Goal: Information Seeking & Learning: Learn about a topic

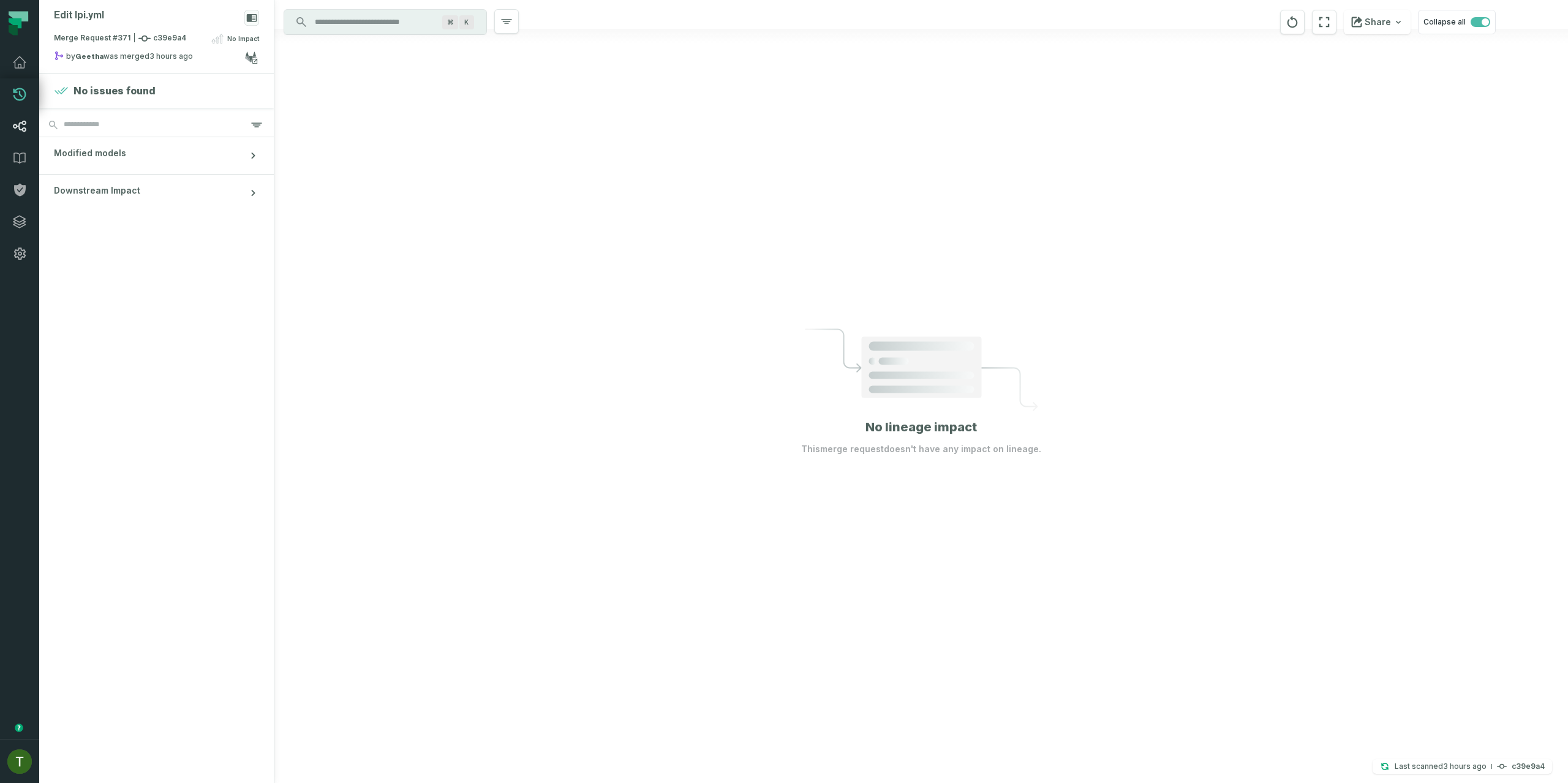
click at [26, 136] on link "Lineage" at bounding box center [20, 126] width 39 height 32
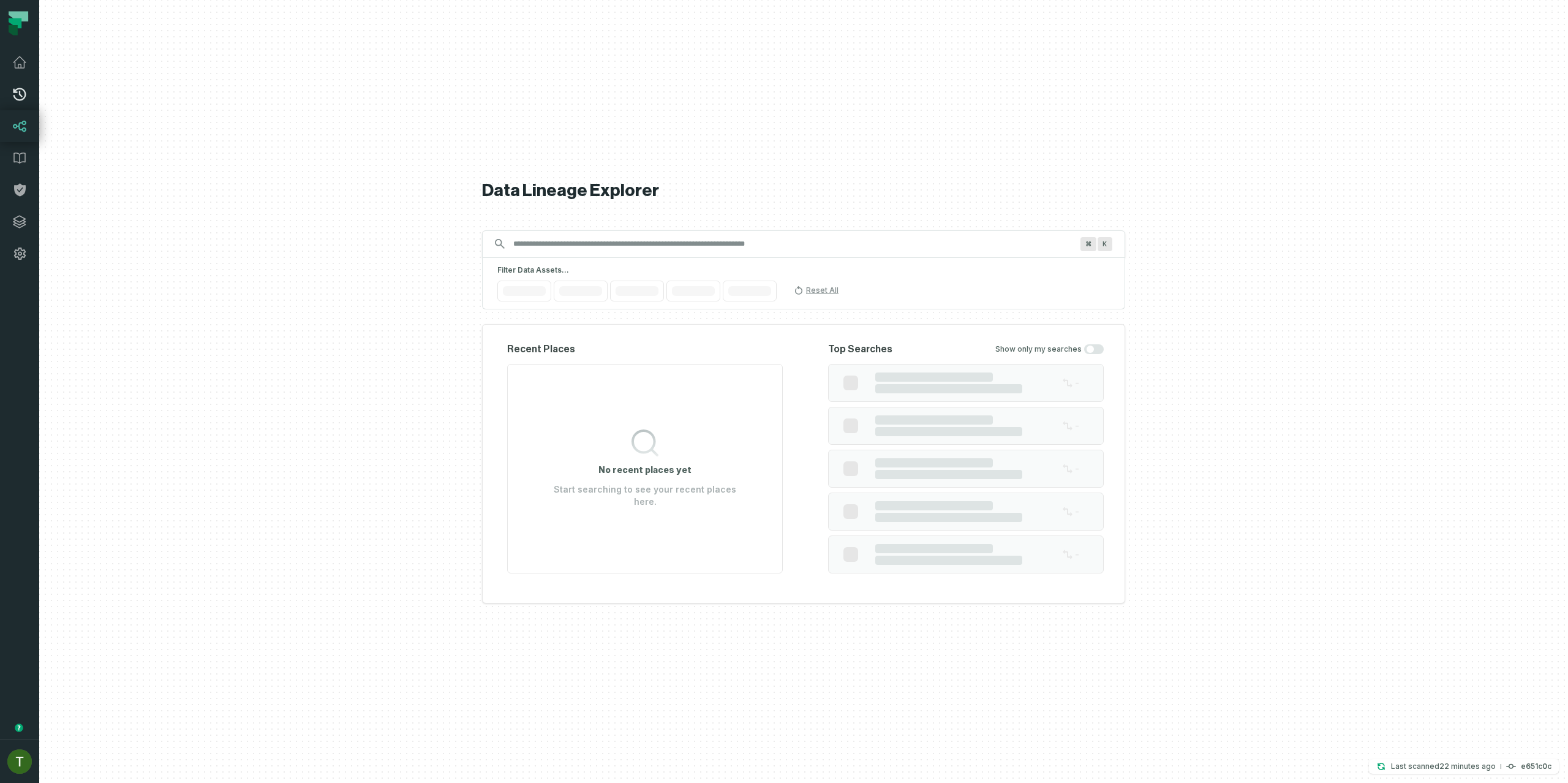
click at [15, 100] on icon at bounding box center [19, 94] width 15 height 15
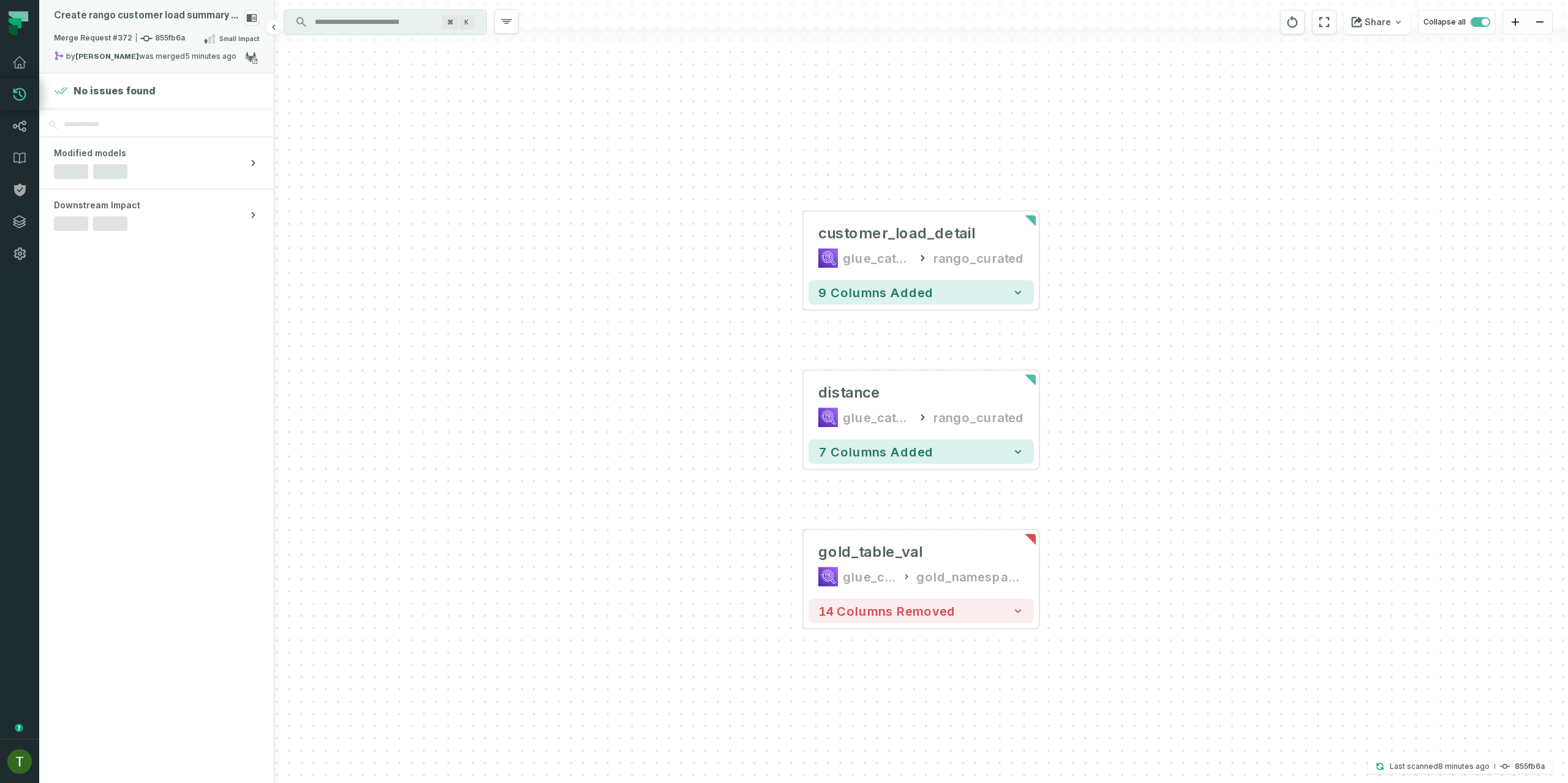
click at [173, 50] on div "Merge Request #372 855fb6a Small Impact" at bounding box center [156, 41] width 206 height 20
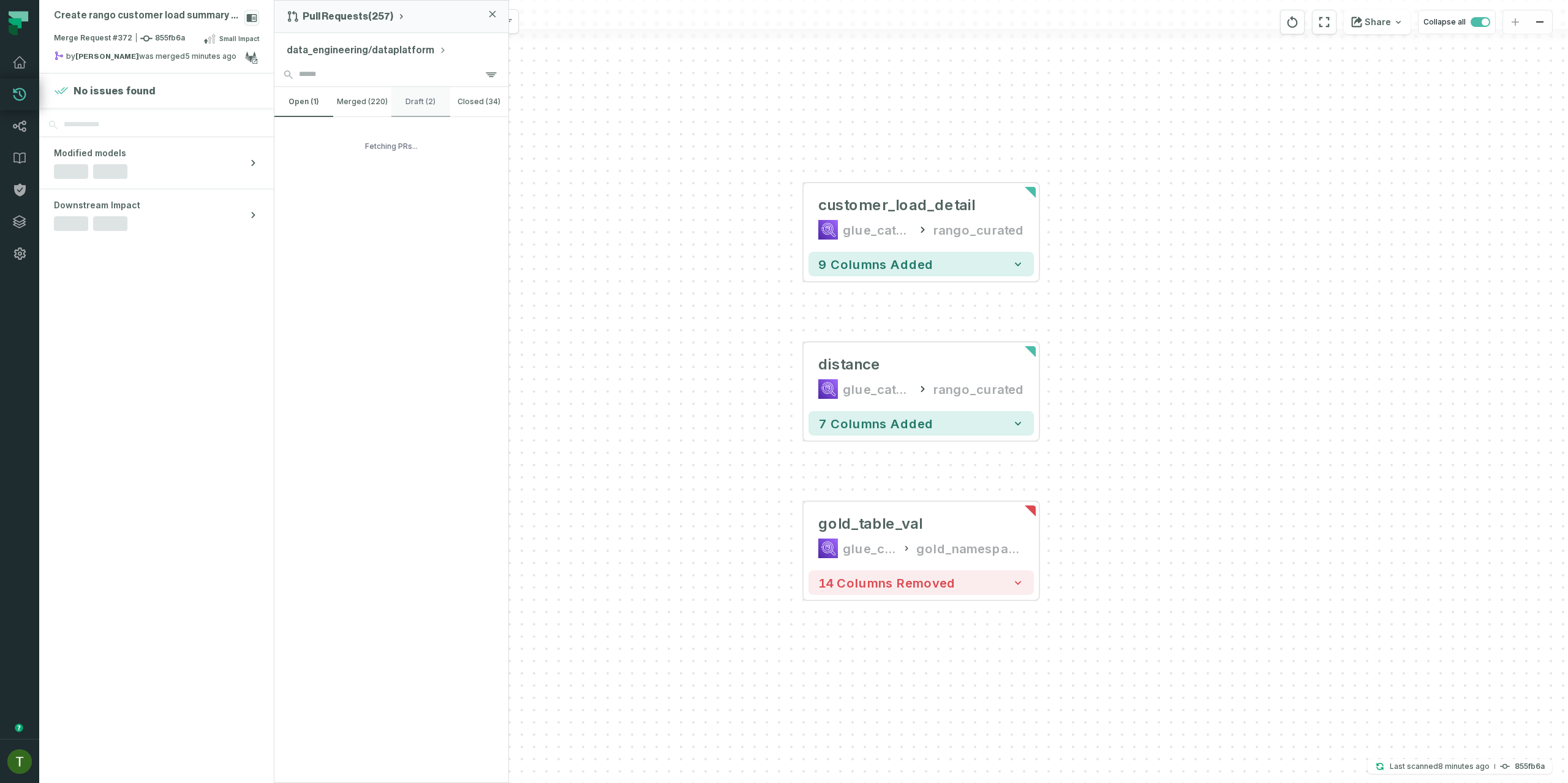
click at [391, 109] on button "draft (2)" at bounding box center [421, 102] width 59 height 29
click at [385, 104] on button "merged (220)" at bounding box center [363, 102] width 59 height 29
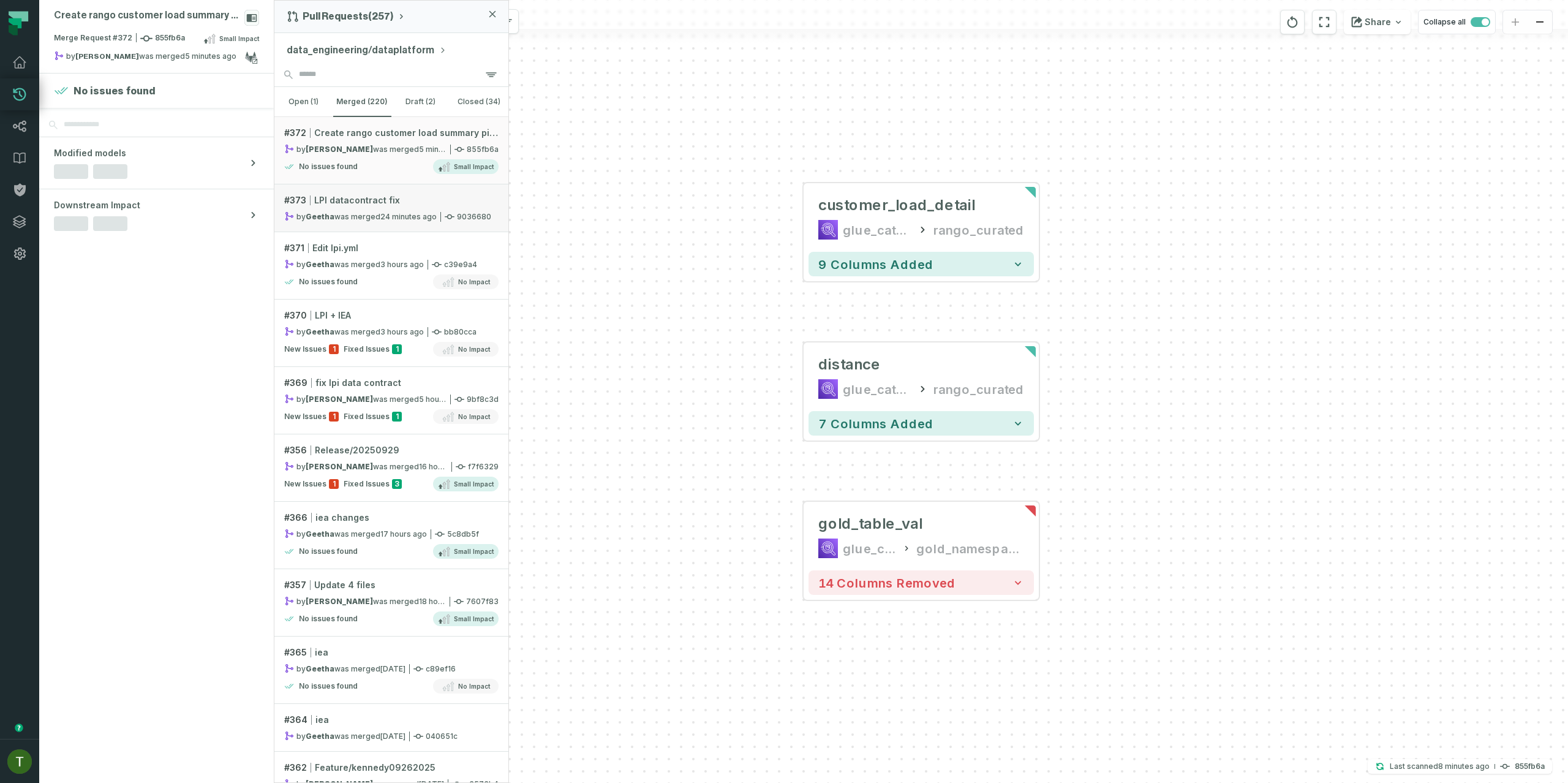
click at [396, 202] on div "# 373 LPI datacontract fix" at bounding box center [391, 200] width 215 height 12
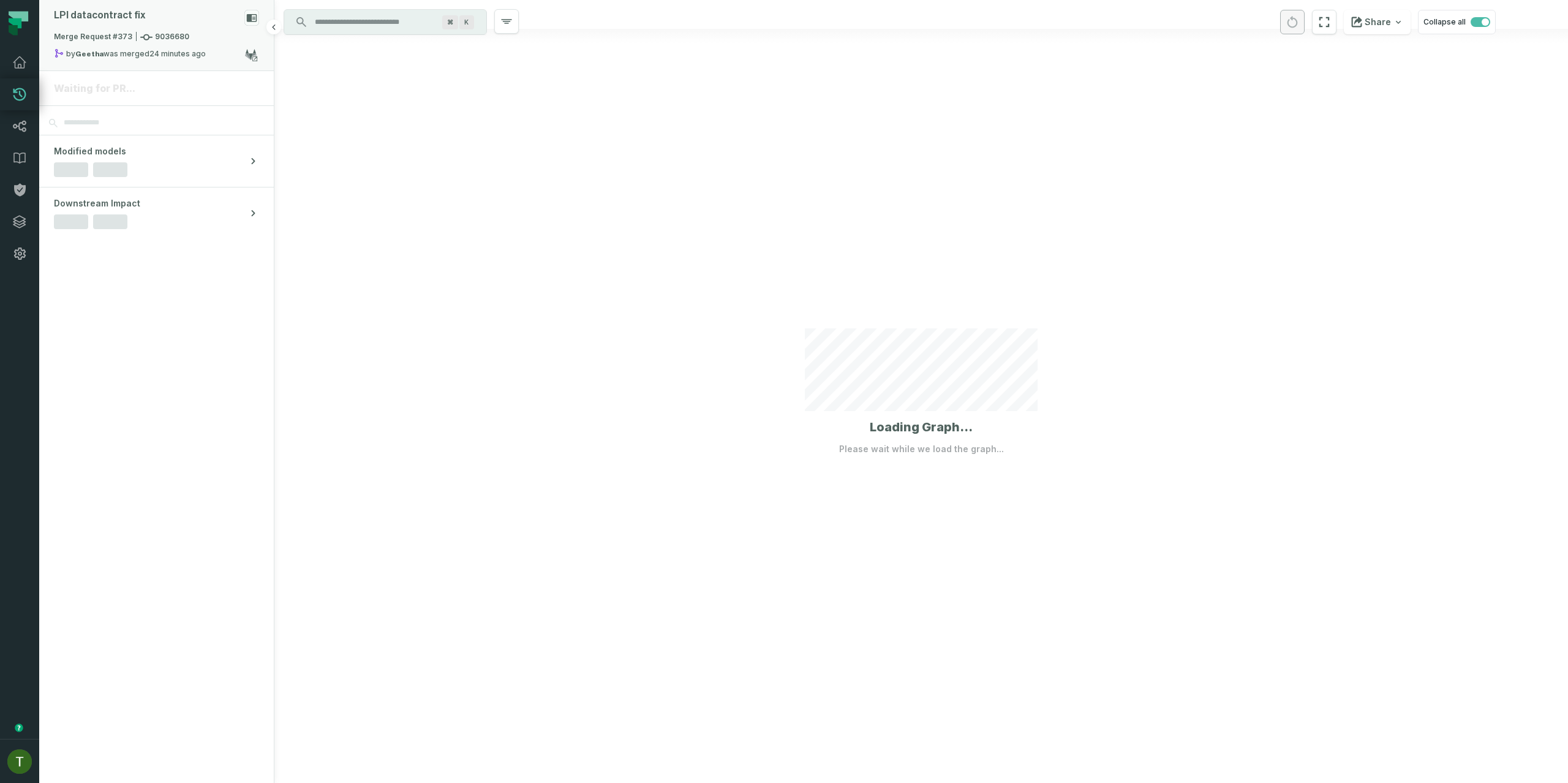
drag, startPoint x: 126, startPoint y: 53, endPoint x: 134, endPoint y: 53, distance: 8.0
click at [127, 53] on div "by Geetha was merged [DATE] 9:52:47 PM" at bounding box center [149, 55] width 191 height 15
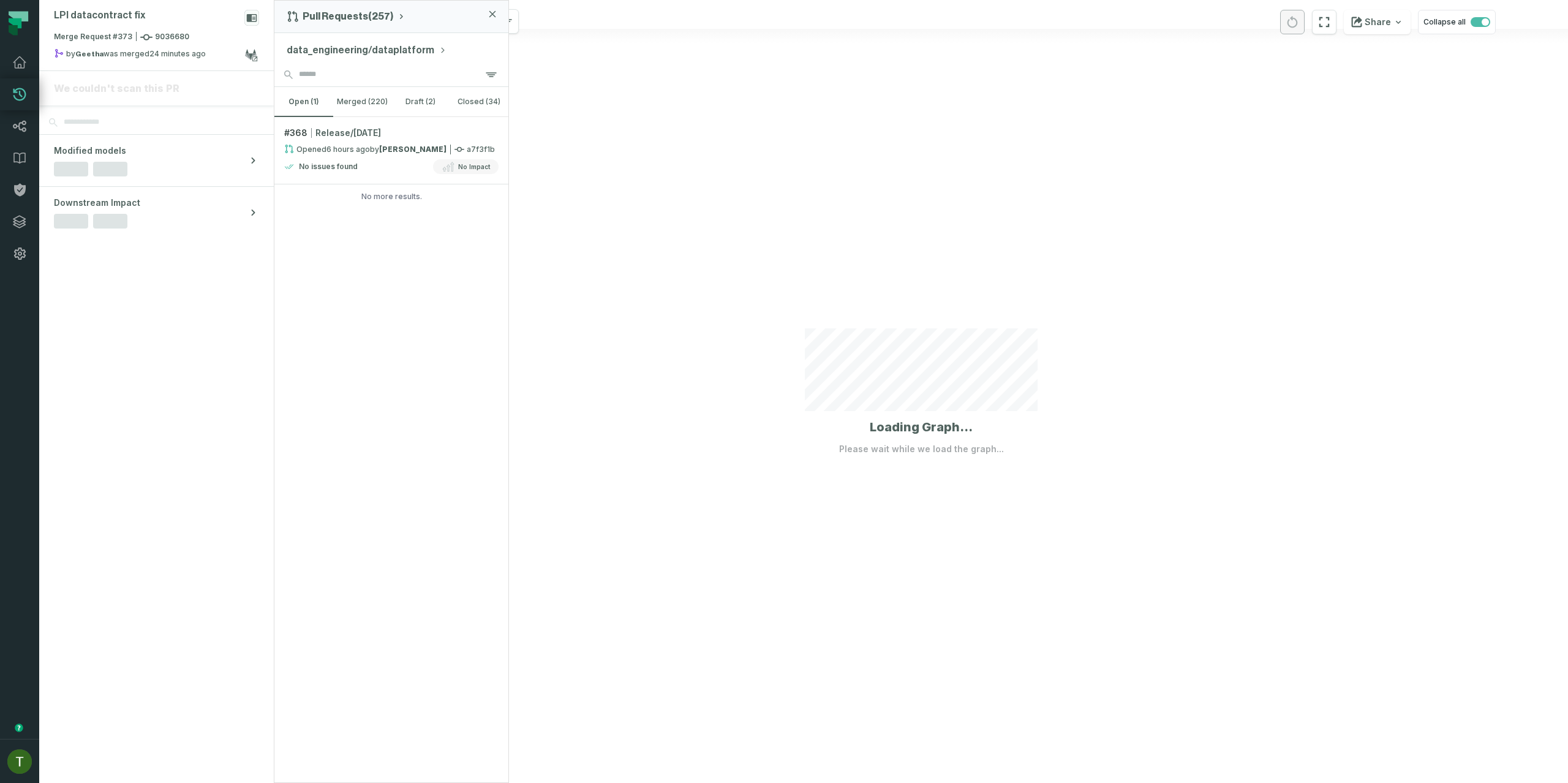
click at [591, 186] on div at bounding box center [921, 392] width 1294 height 783
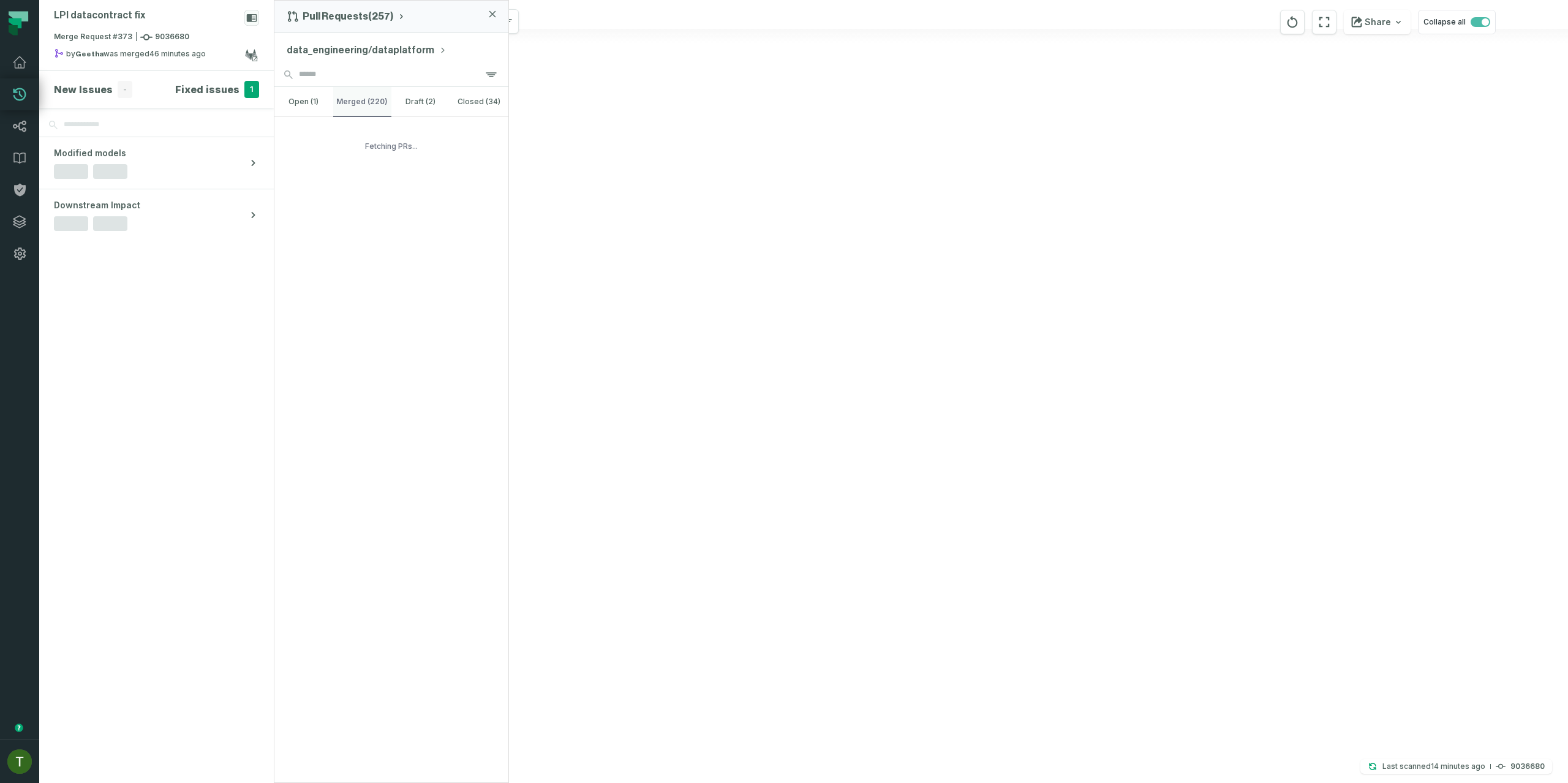
click at [348, 93] on button "merged (220)" at bounding box center [363, 102] width 59 height 29
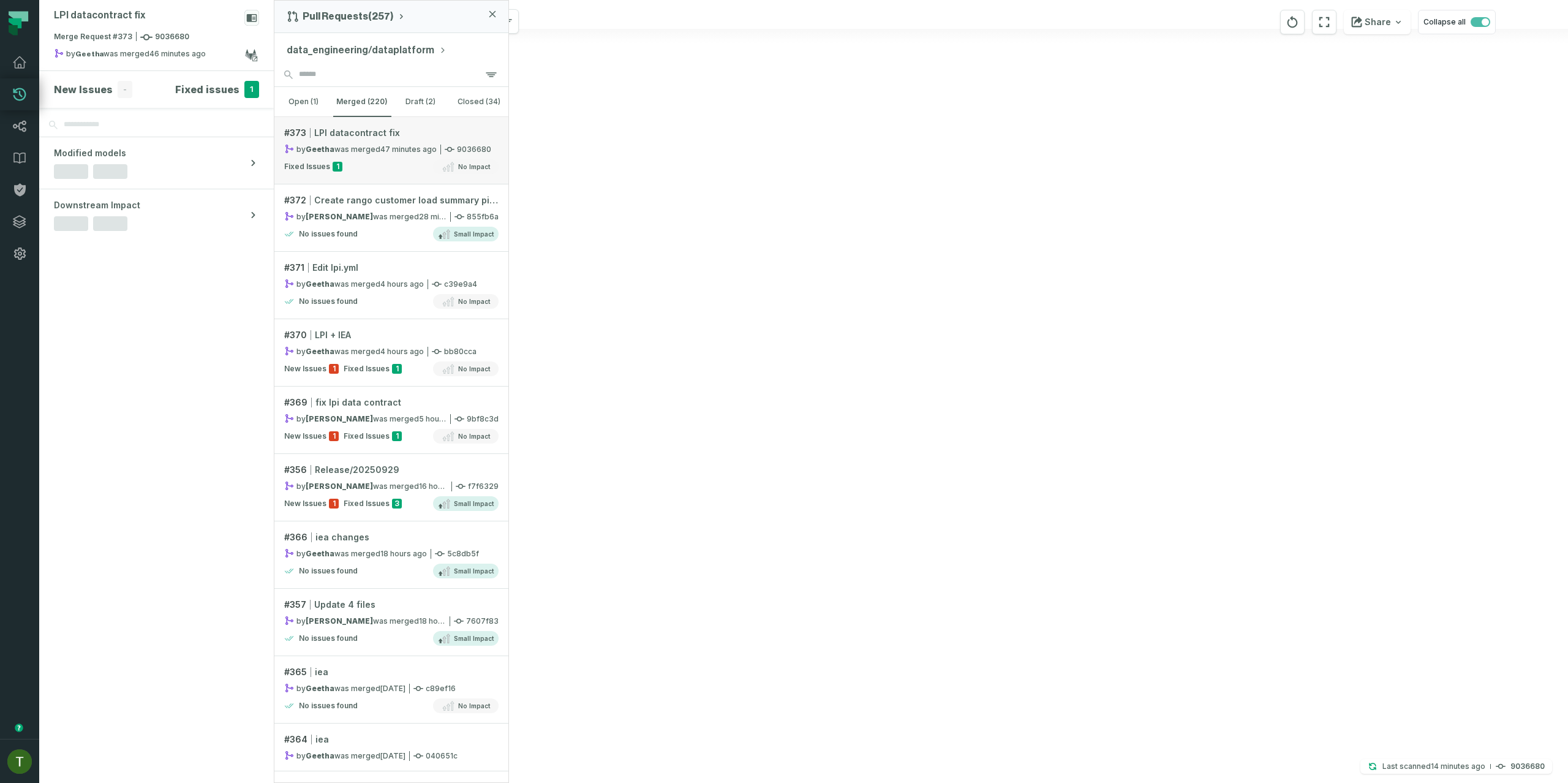
click at [350, 147] on div "by Geetha was merged [DATE] 9:52:47 PM" at bounding box center [360, 149] width 152 height 11
click at [366, 142] on link "# 373 LPI datacontract fix by [PERSON_NAME] was merged [DATE] 9:52:47 PM 903668…" at bounding box center [391, 151] width 234 height 67
click at [219, 92] on h4 "Fixed issues" at bounding box center [208, 89] width 65 height 15
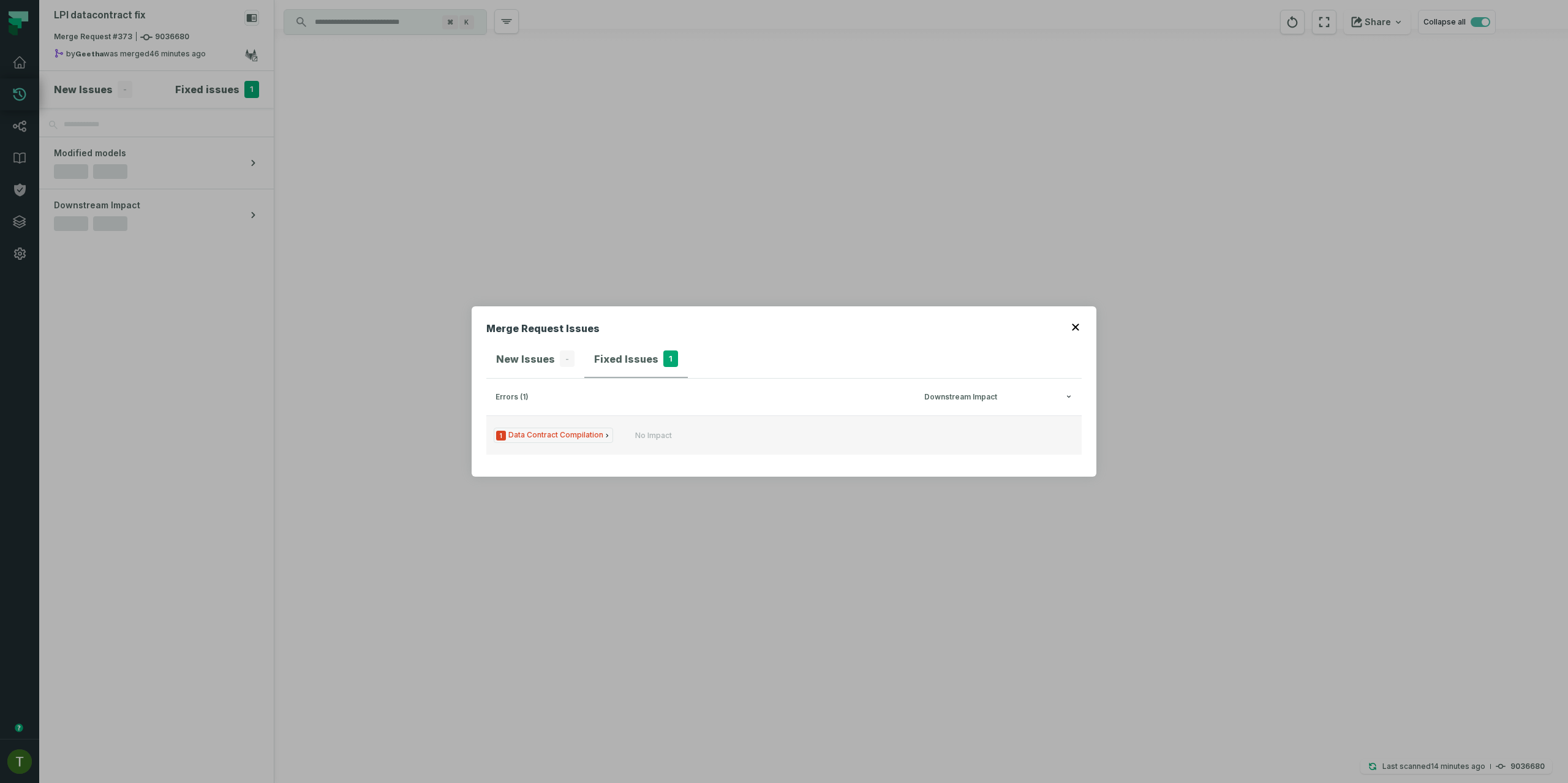
click at [703, 429] on button "1 Data Contract Compilation No Impact" at bounding box center [784, 435] width 596 height 39
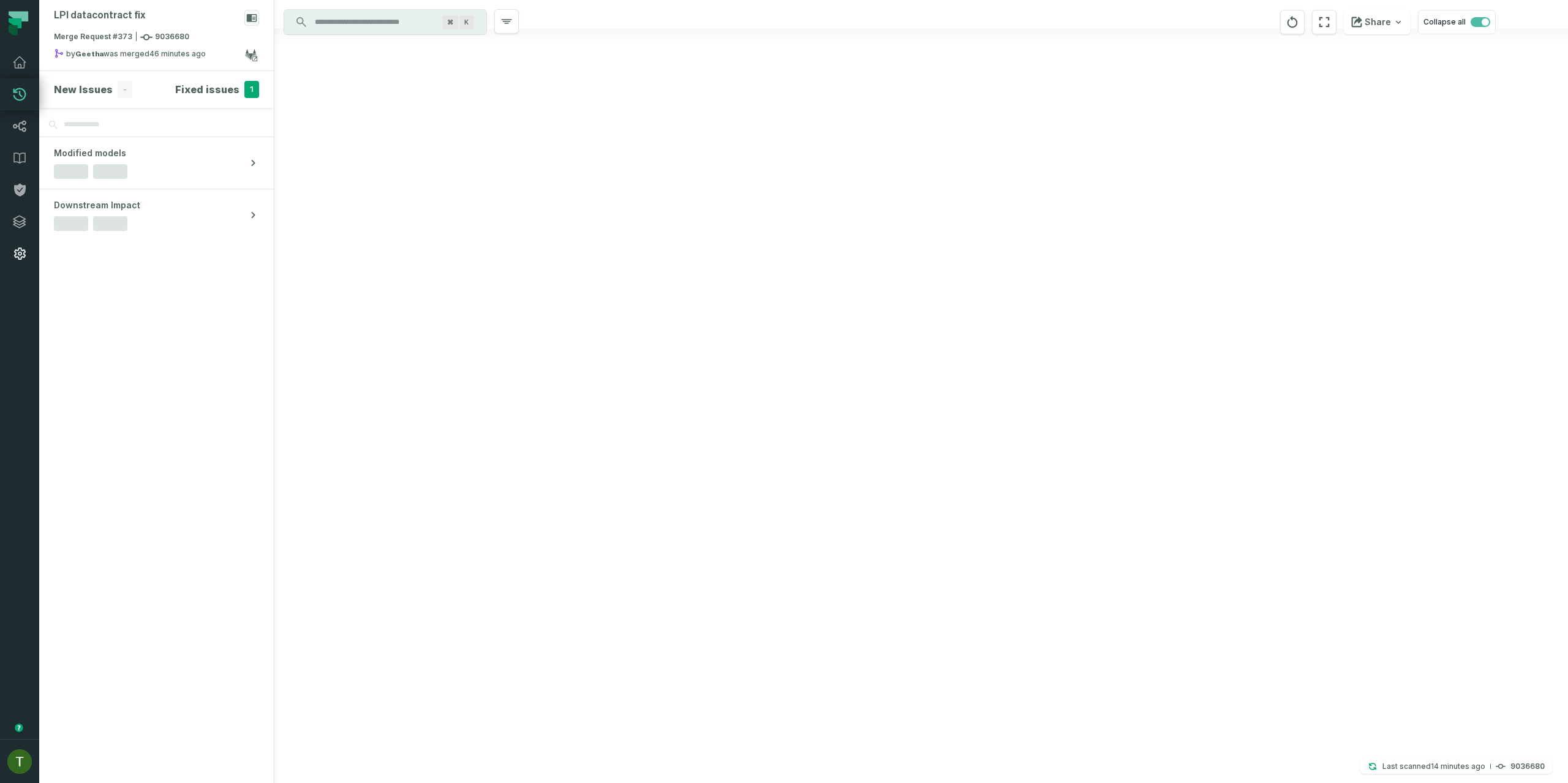
click at [18, 249] on icon at bounding box center [20, 253] width 12 height 12
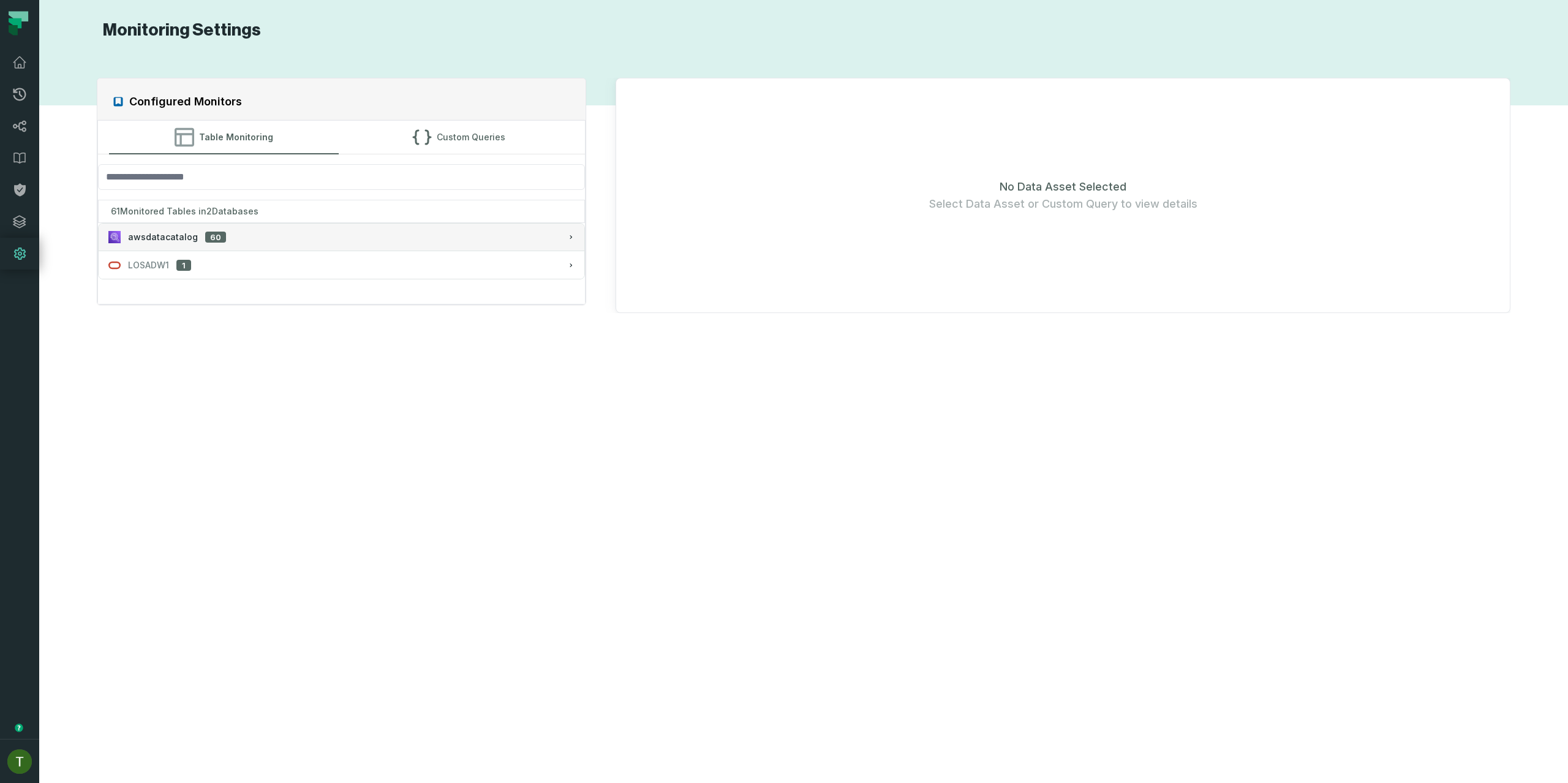
click at [289, 236] on div "awsdatacatalog 60" at bounding box center [342, 236] width 467 height 12
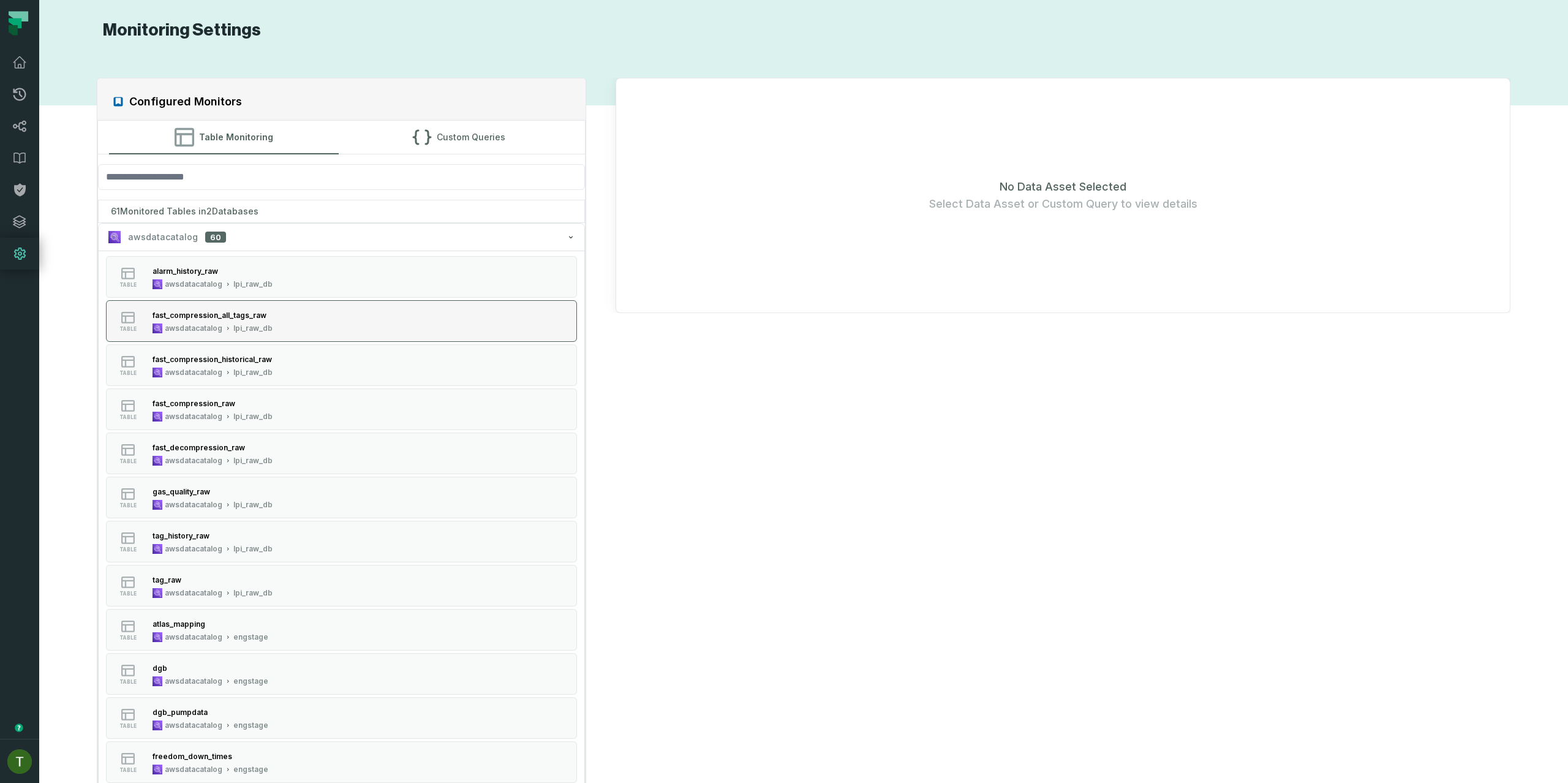
click at [316, 336] on button "table fast_compression_all_tags_raw awsdatacatalog lpi_raw_db" at bounding box center [342, 321] width 471 height 41
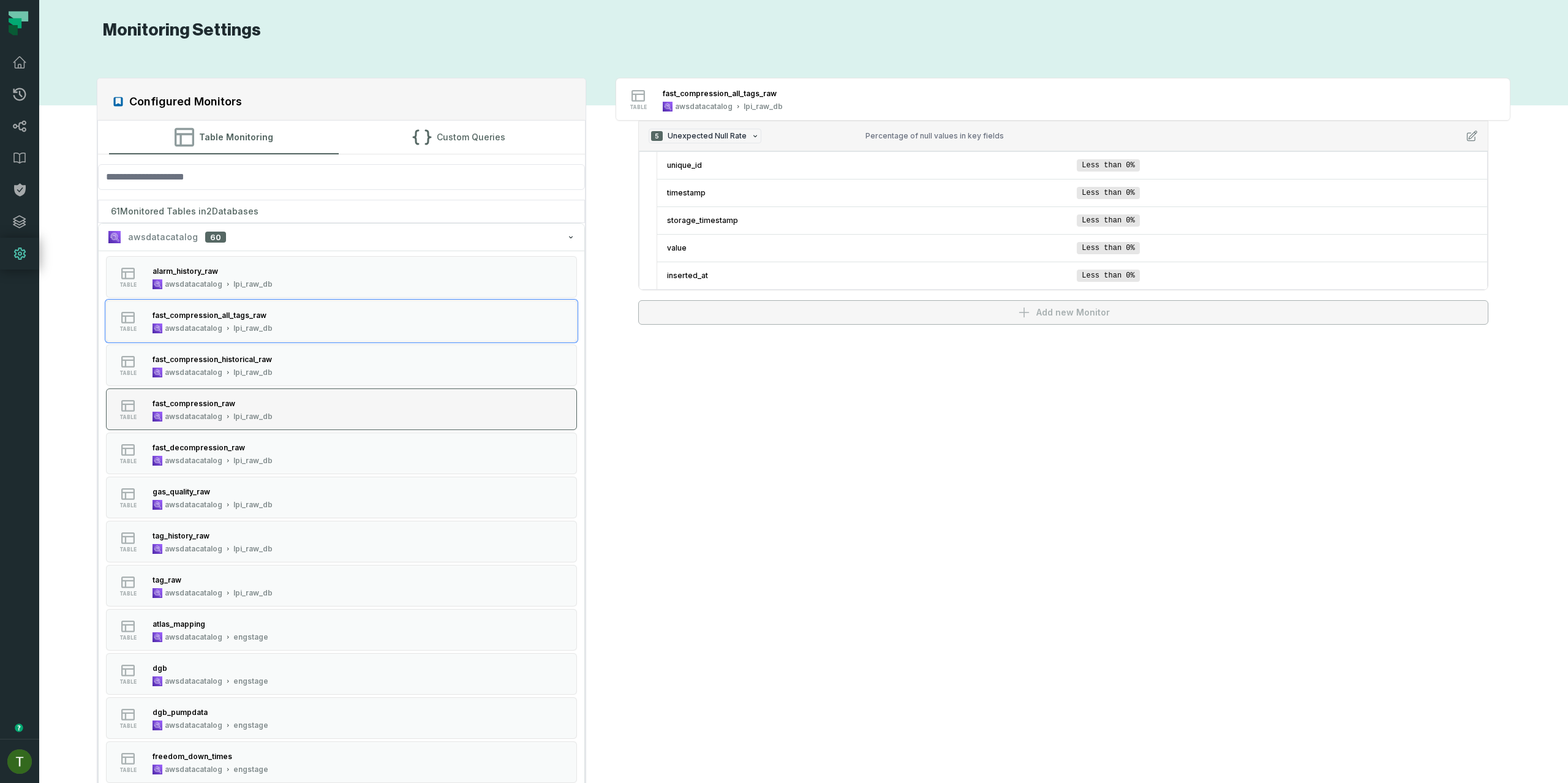
click at [316, 413] on button "table fast_compression_raw awsdatacatalog lpi_raw_db" at bounding box center [342, 409] width 471 height 41
click at [422, 566] on button "table tag_raw awsdatacatalog lpi_raw_db" at bounding box center [342, 585] width 471 height 41
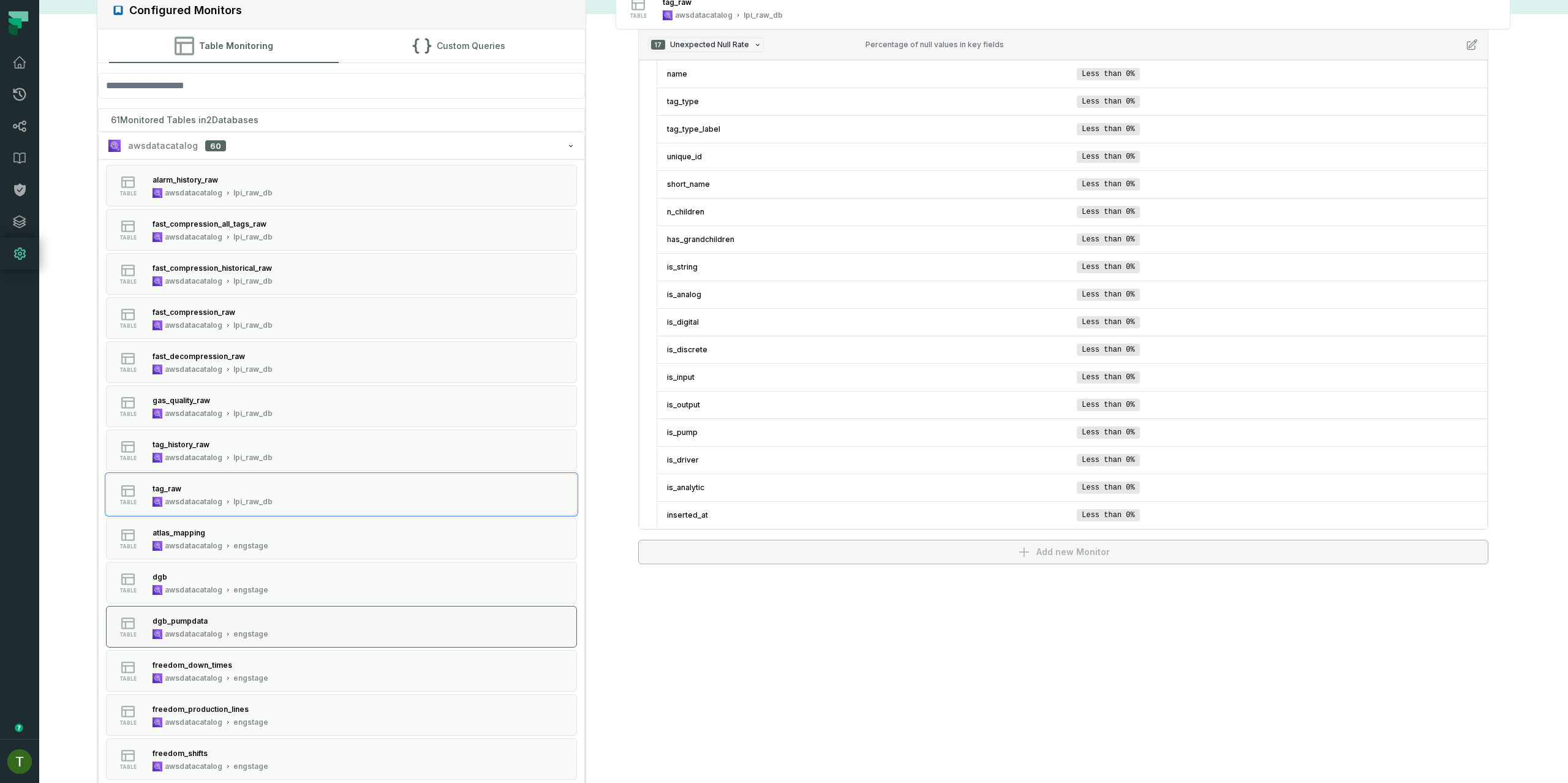
scroll to position [154, 0]
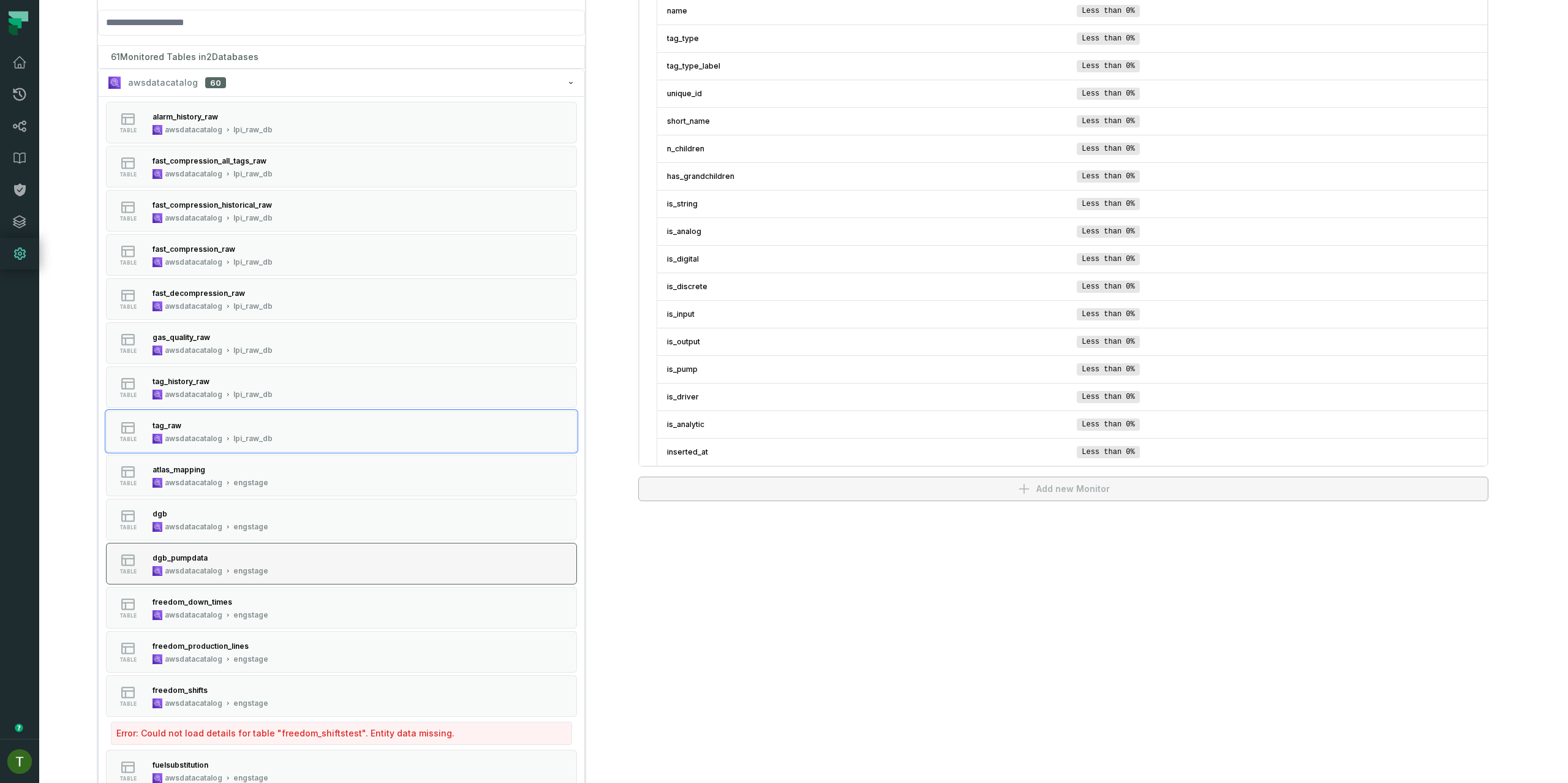
click at [415, 564] on button "table dgb_pumpdata awsdatacatalog engstage" at bounding box center [342, 563] width 471 height 41
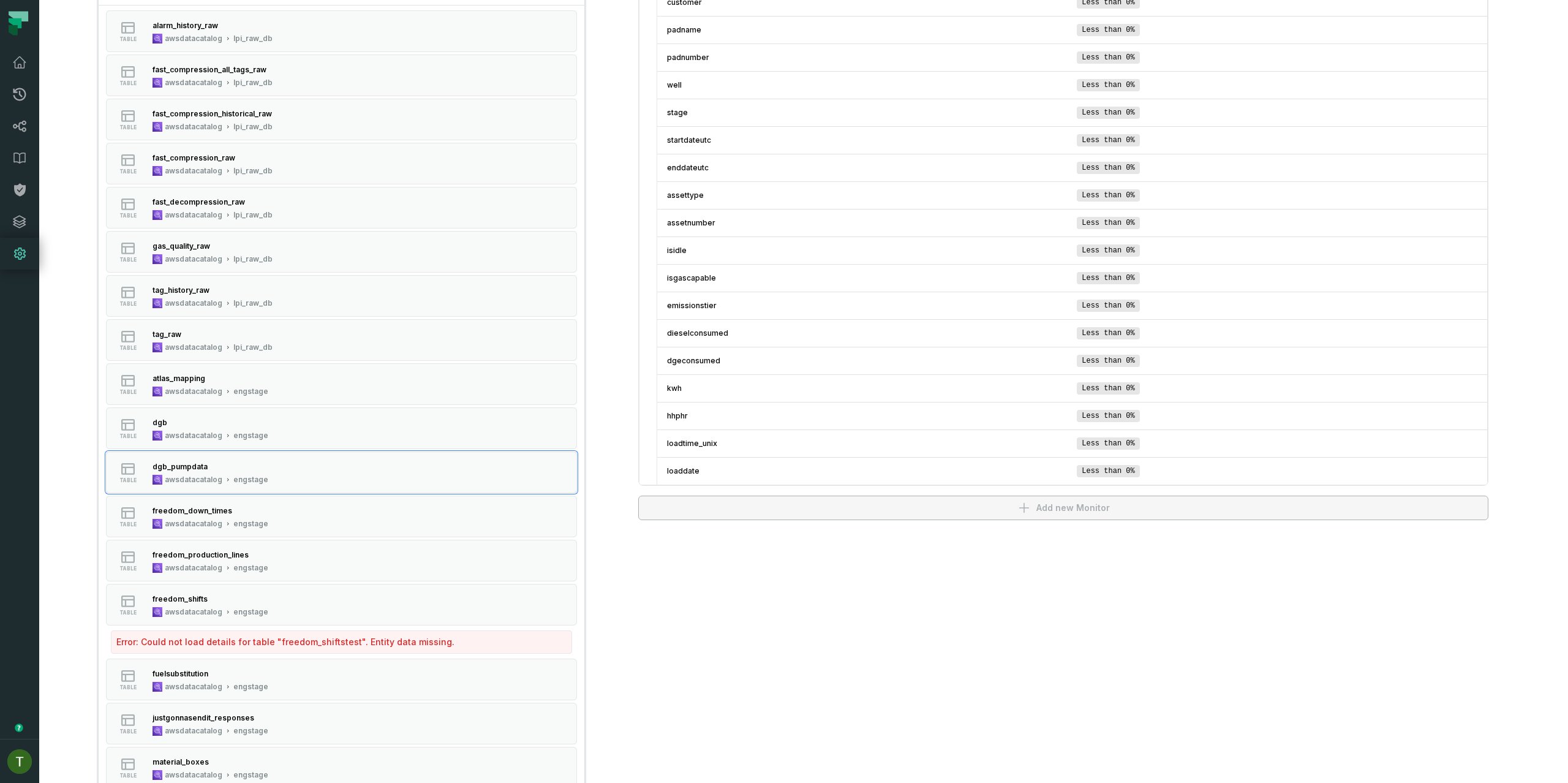
scroll to position [441, 0]
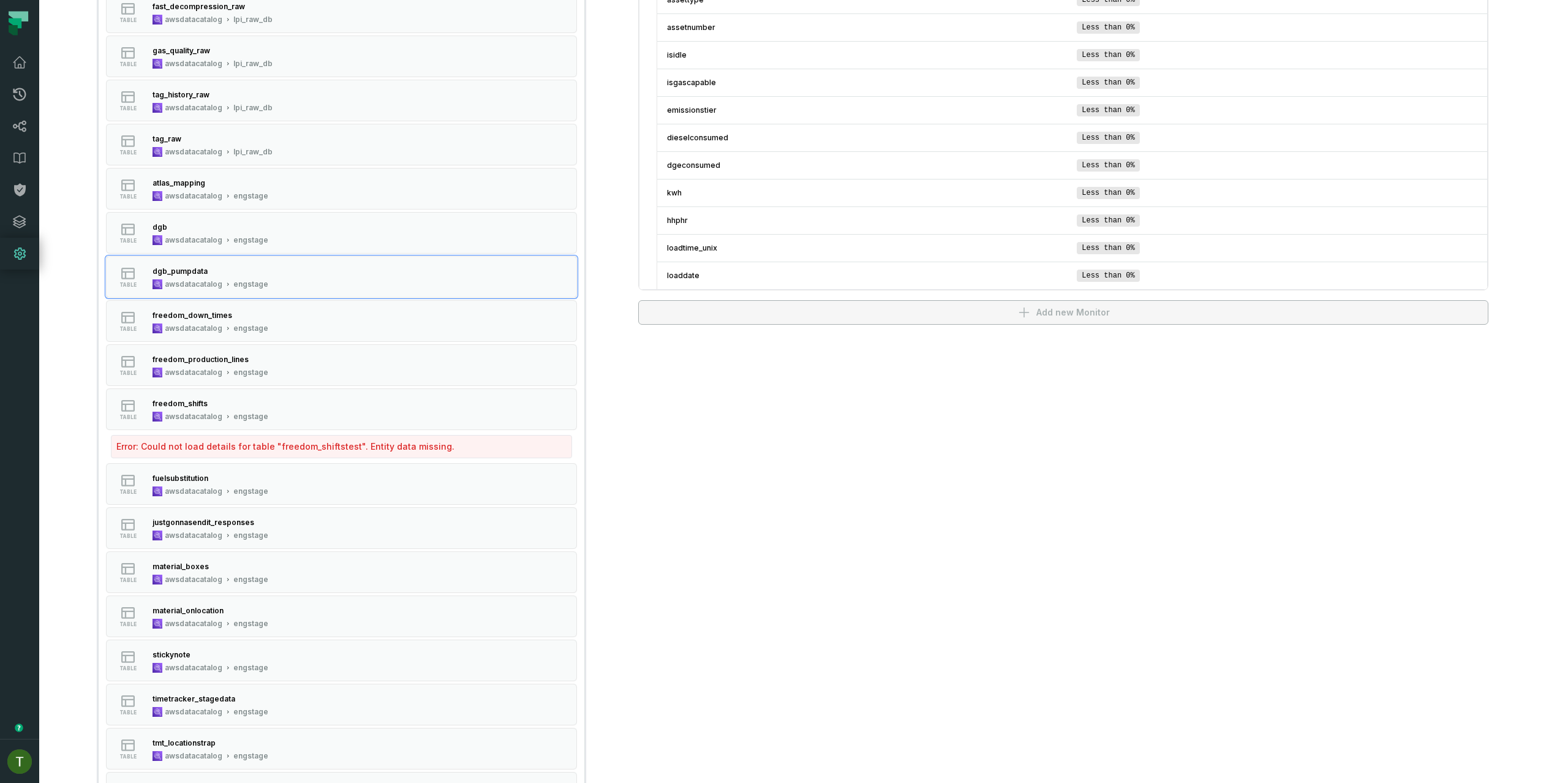
click at [283, 442] on div "Error: Could not load details for table " freedom_shiftstest ". Entity data mis…" at bounding box center [342, 446] width 462 height 23
click at [290, 446] on div "Error: Could not load details for table " freedom_shiftstest ". Entity data mis…" at bounding box center [342, 446] width 462 height 23
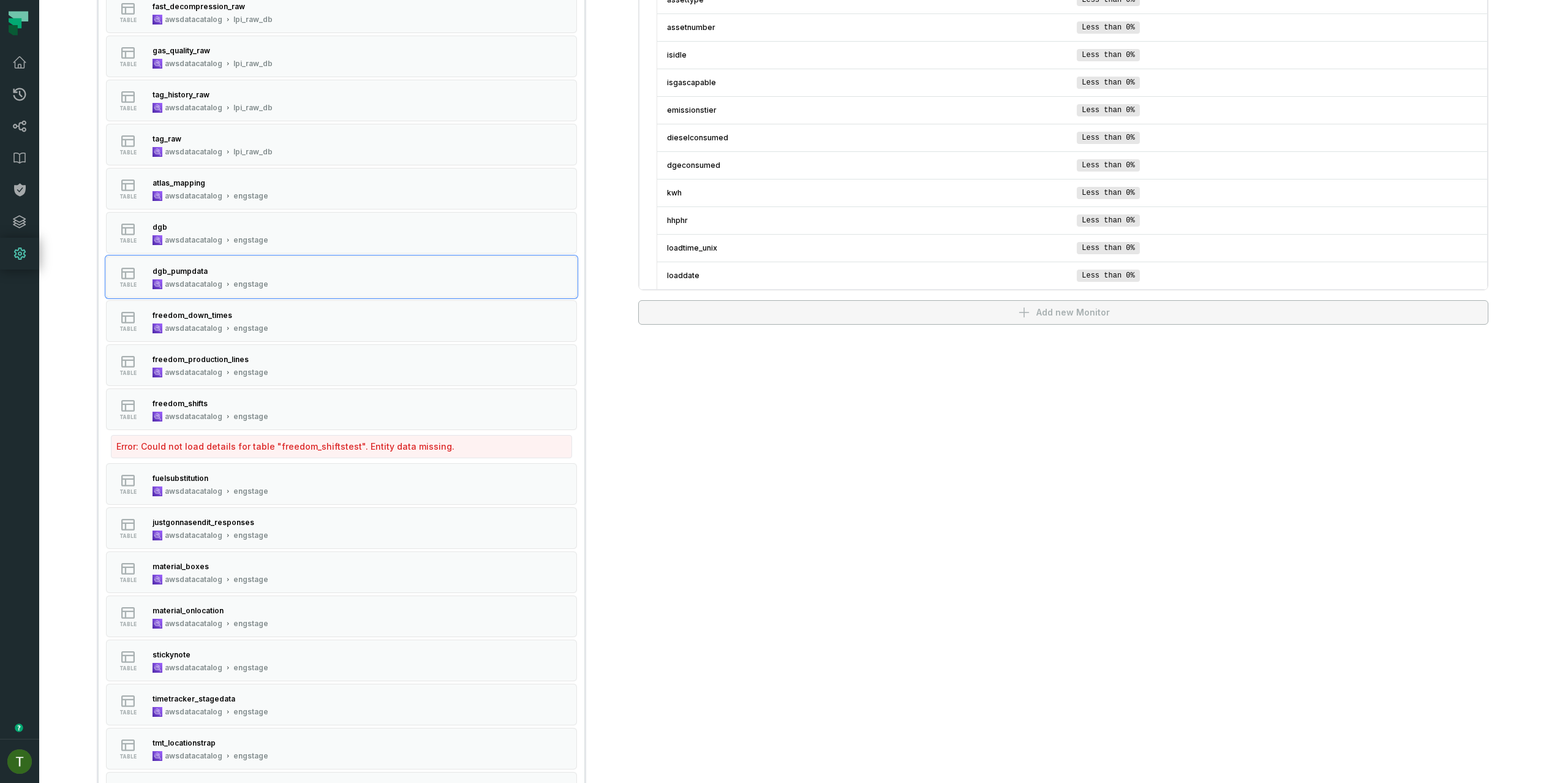
click at [335, 441] on div "Error: Could not load details for table " freedom_shiftstest ". Entity data mis…" at bounding box center [342, 446] width 462 height 23
click at [333, 446] on div "Error: Could not load details for table " freedom_shiftstest ". Entity data mis…" at bounding box center [342, 446] width 462 height 23
click at [334, 446] on div "Error: Could not load details for table " freedom_shiftstest ". Entity data mis…" at bounding box center [342, 446] width 462 height 23
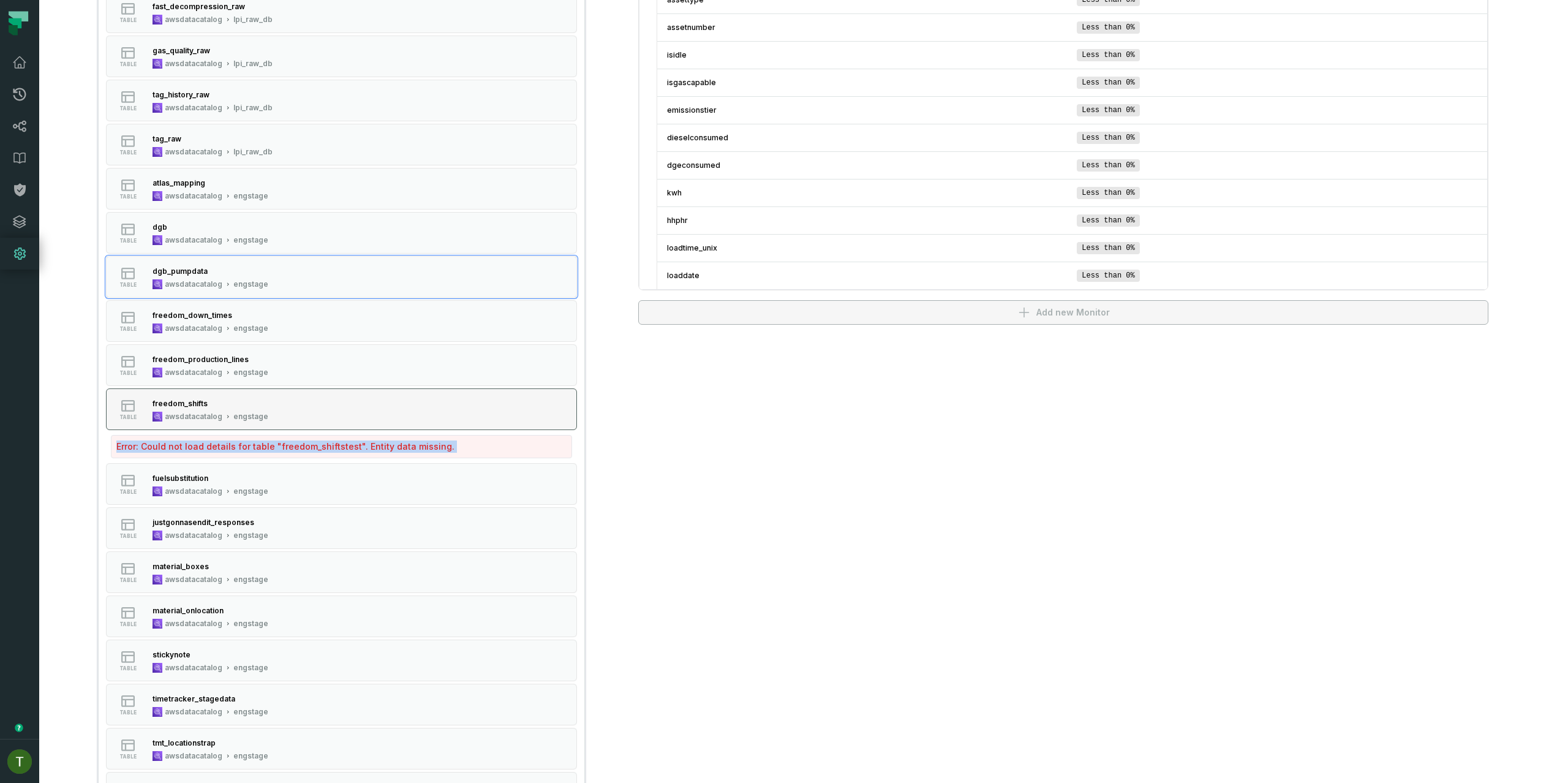
click at [341, 428] on button "table freedom_shifts awsdatacatalog engstage" at bounding box center [342, 409] width 471 height 41
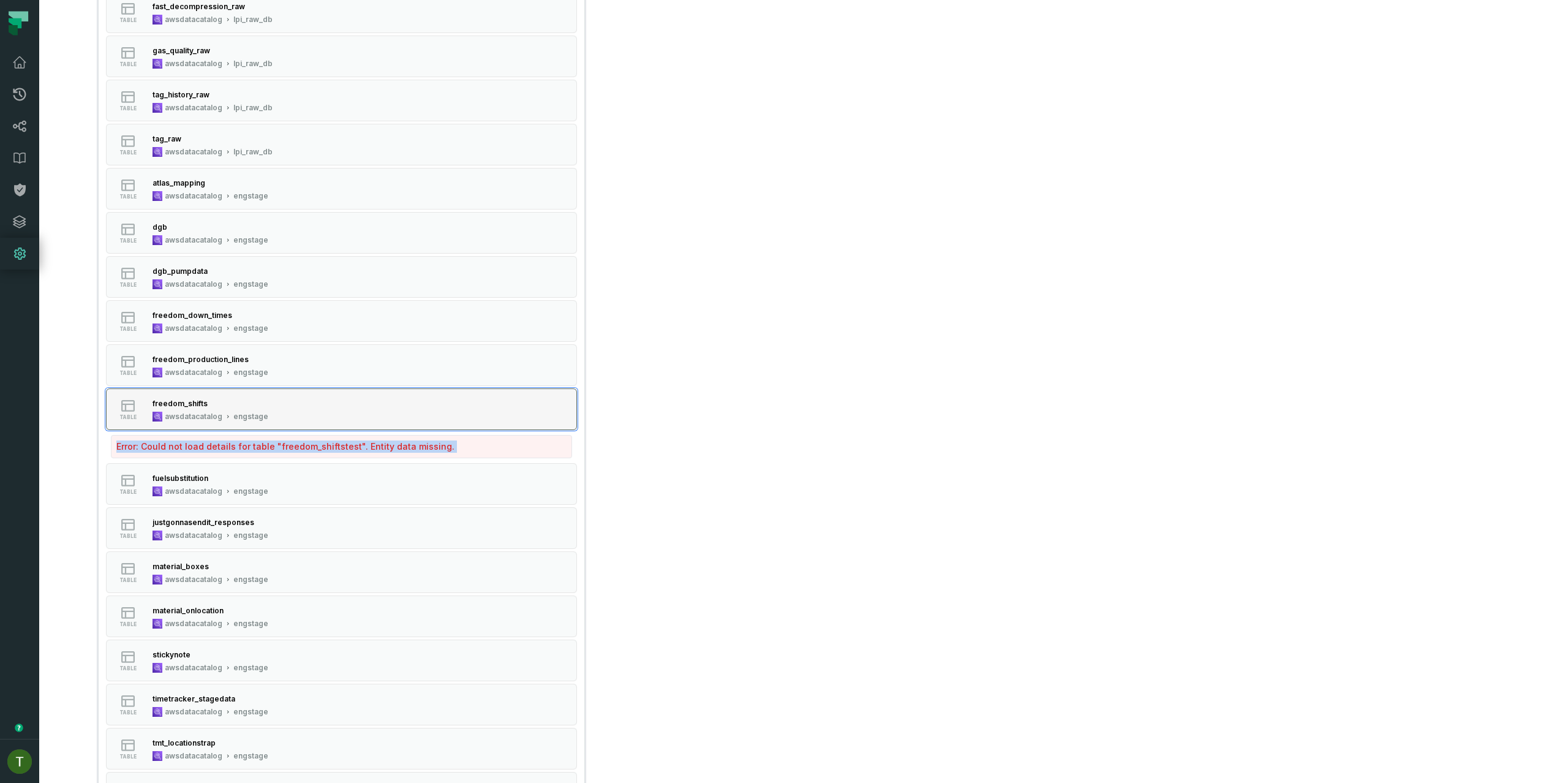
click at [343, 429] on button "table freedom_shifts awsdatacatalog engstage" at bounding box center [342, 409] width 471 height 41
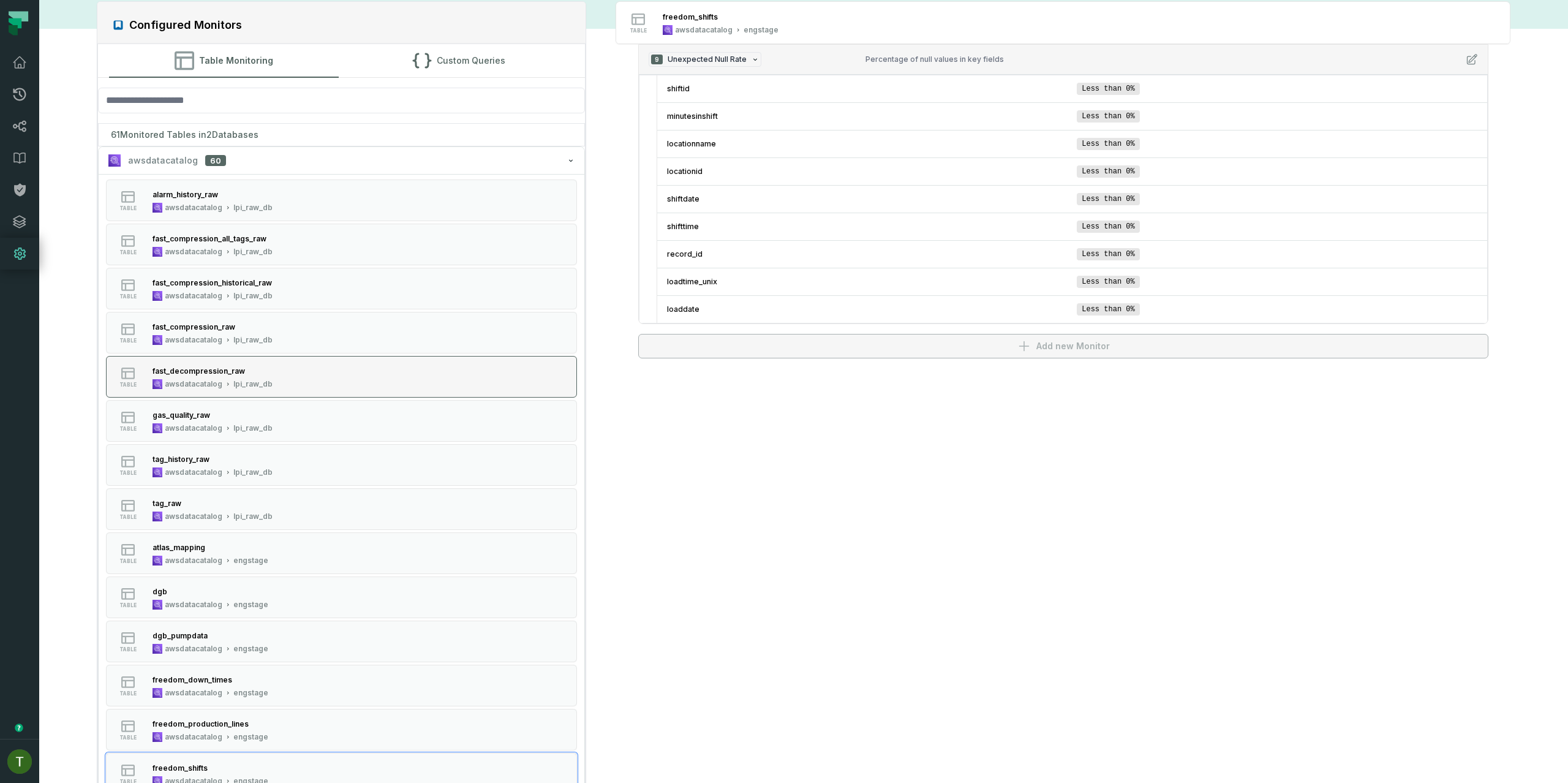
scroll to position [0, 0]
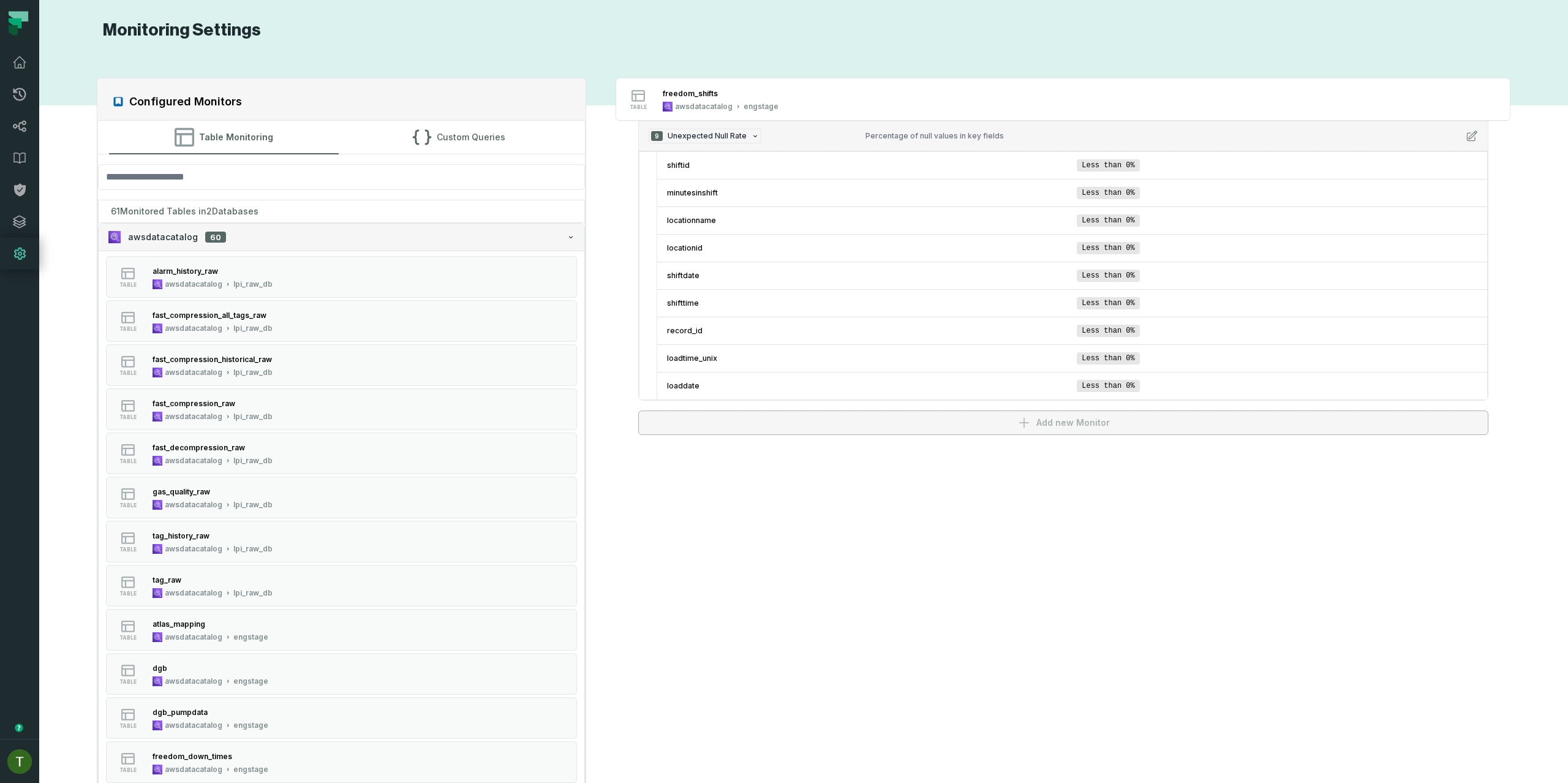
click at [287, 229] on button "awsdatacatalog 60" at bounding box center [342, 237] width 486 height 27
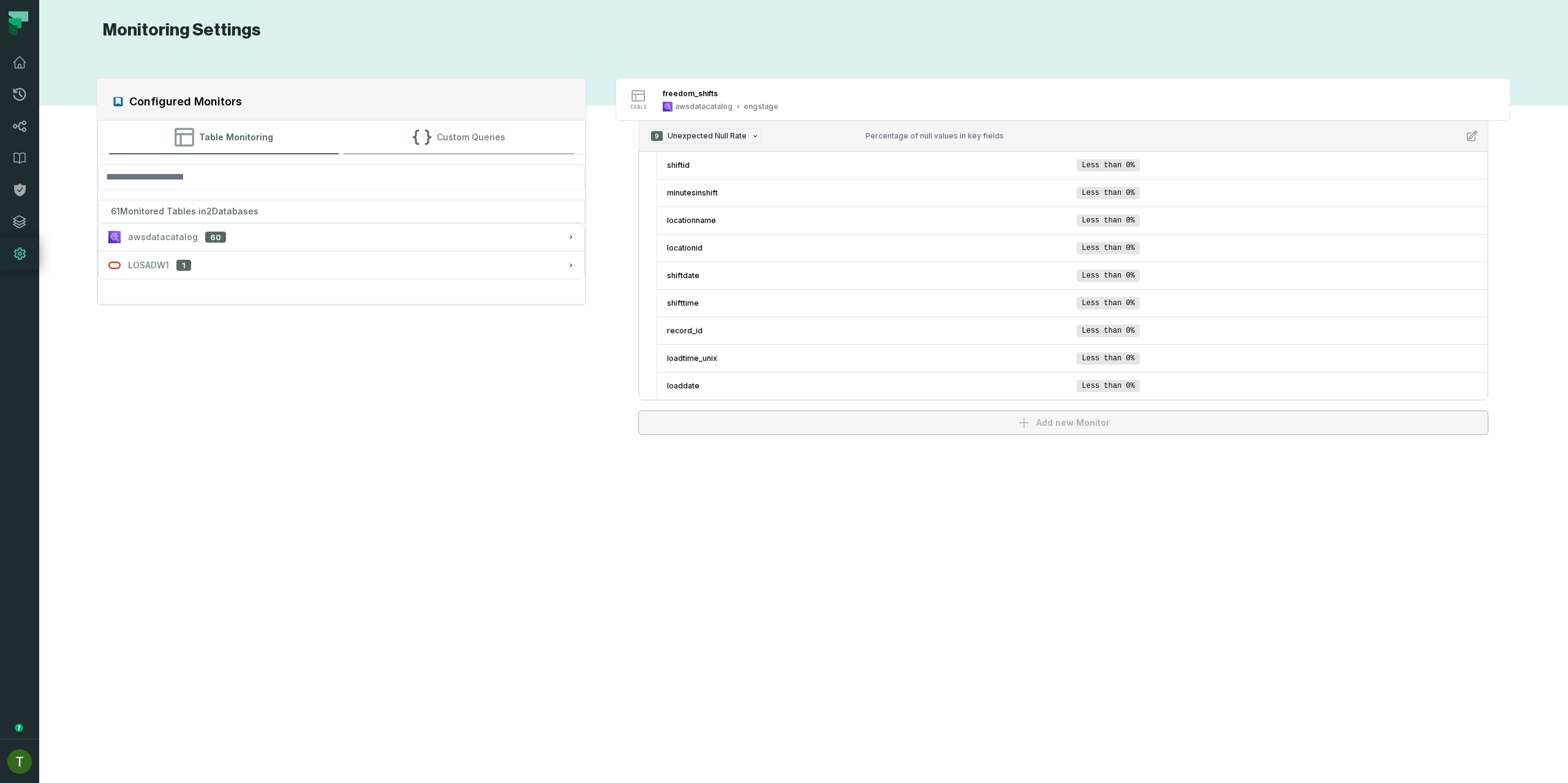
click at [445, 147] on button "Custom Queries" at bounding box center [459, 137] width 230 height 33
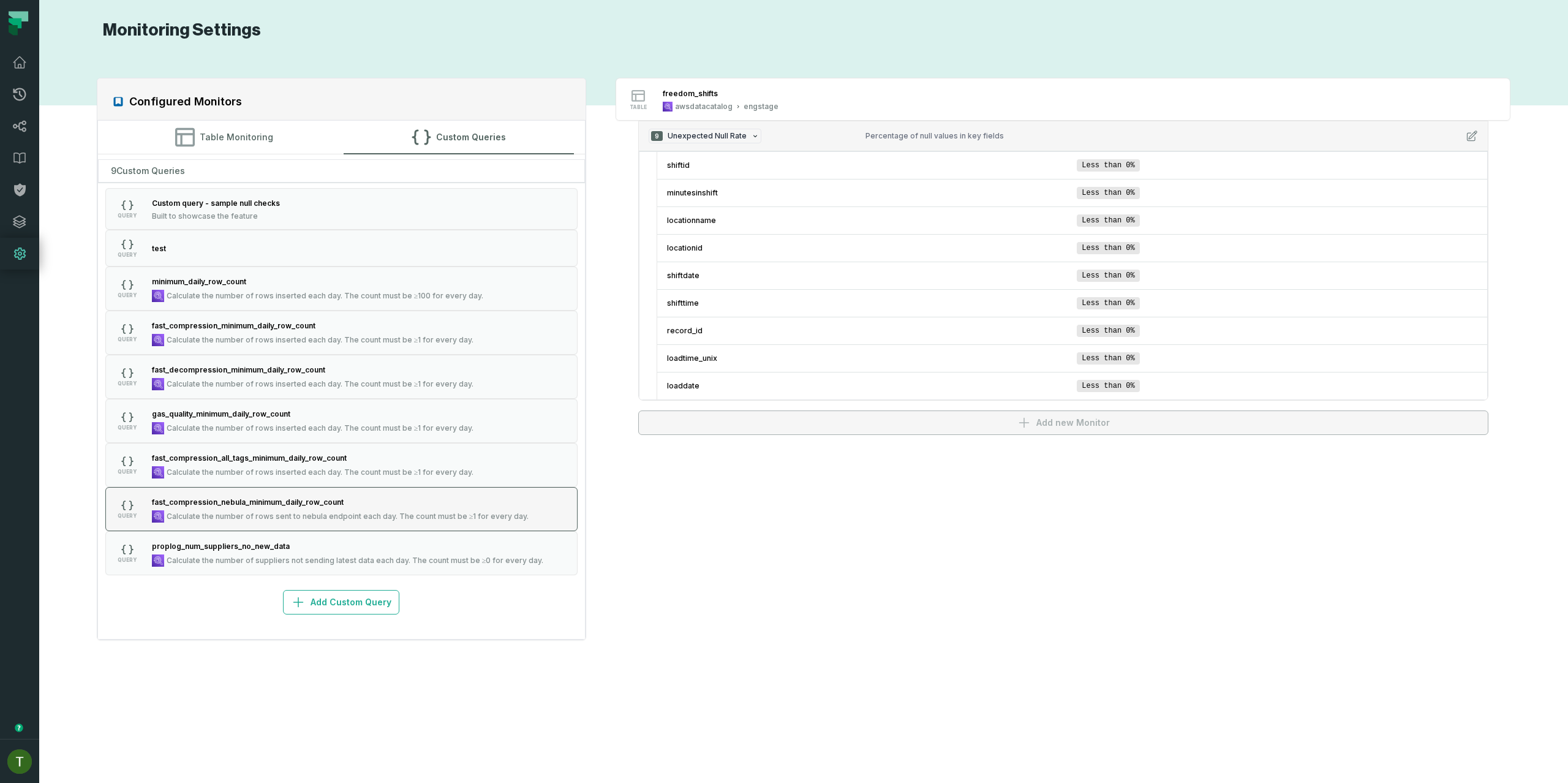
click at [349, 496] on div "fast_compression_nebula_minimum_daily_row_count" at bounding box center [341, 501] width 377 height 12
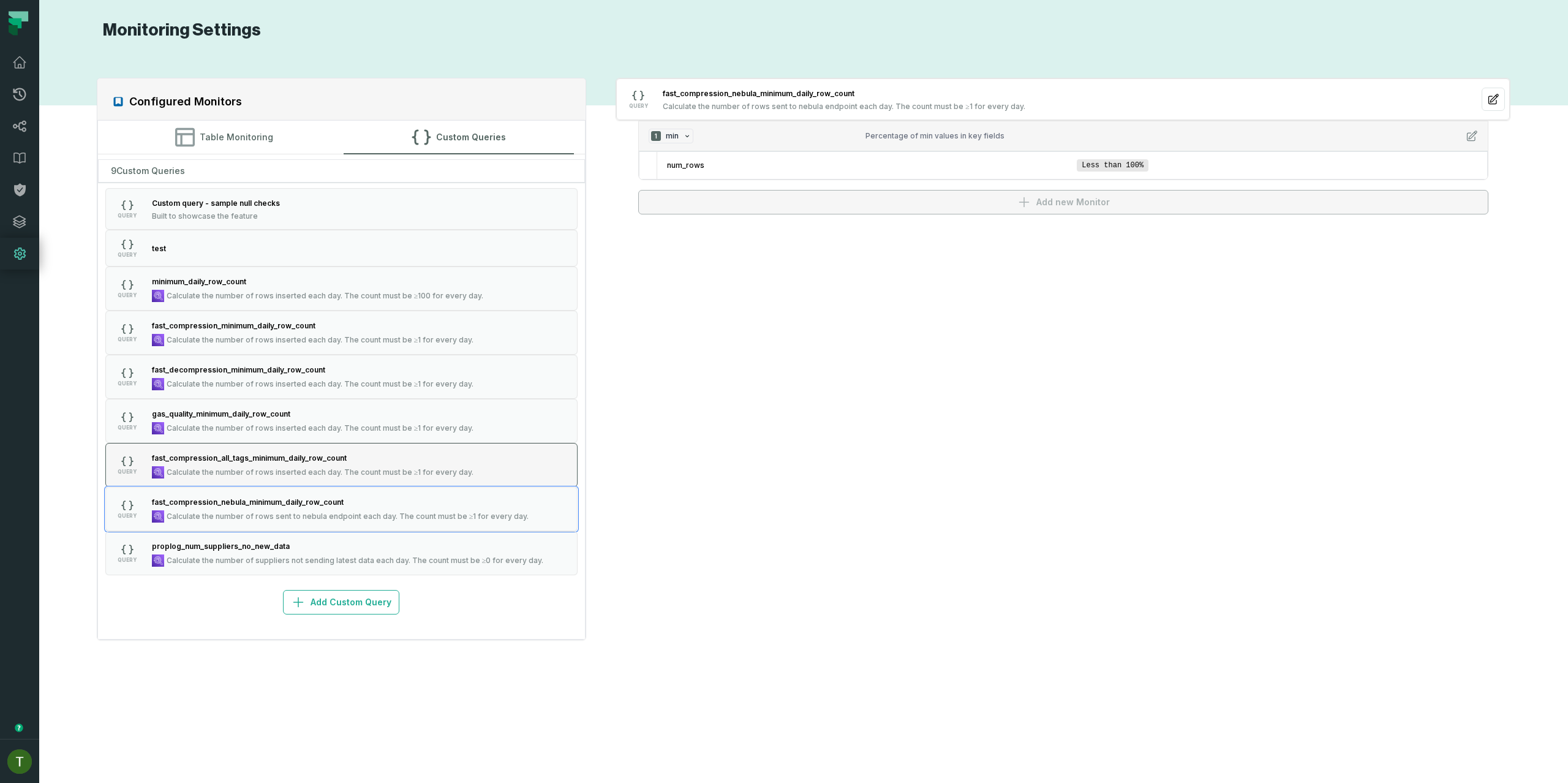
click at [361, 461] on div "fast_compression_all_tags_minimum_daily_row_count" at bounding box center [313, 457] width 322 height 12
click at [361, 441] on button "QUERY gas_quality_minimum_daily_row_count Calculate the number of rows inserted…" at bounding box center [342, 420] width 473 height 44
click at [353, 392] on button "QUERY fast_decompression_minimum_daily_row_count Calculate the number of rows i…" at bounding box center [342, 377] width 473 height 44
click at [343, 366] on div "fast_decompression_minimum_daily_row_count" at bounding box center [313, 369] width 322 height 12
click at [339, 355] on button "QUERY fast_decompression_minimum_daily_row_count Calculate the number of rows i…" at bounding box center [342, 377] width 473 height 44
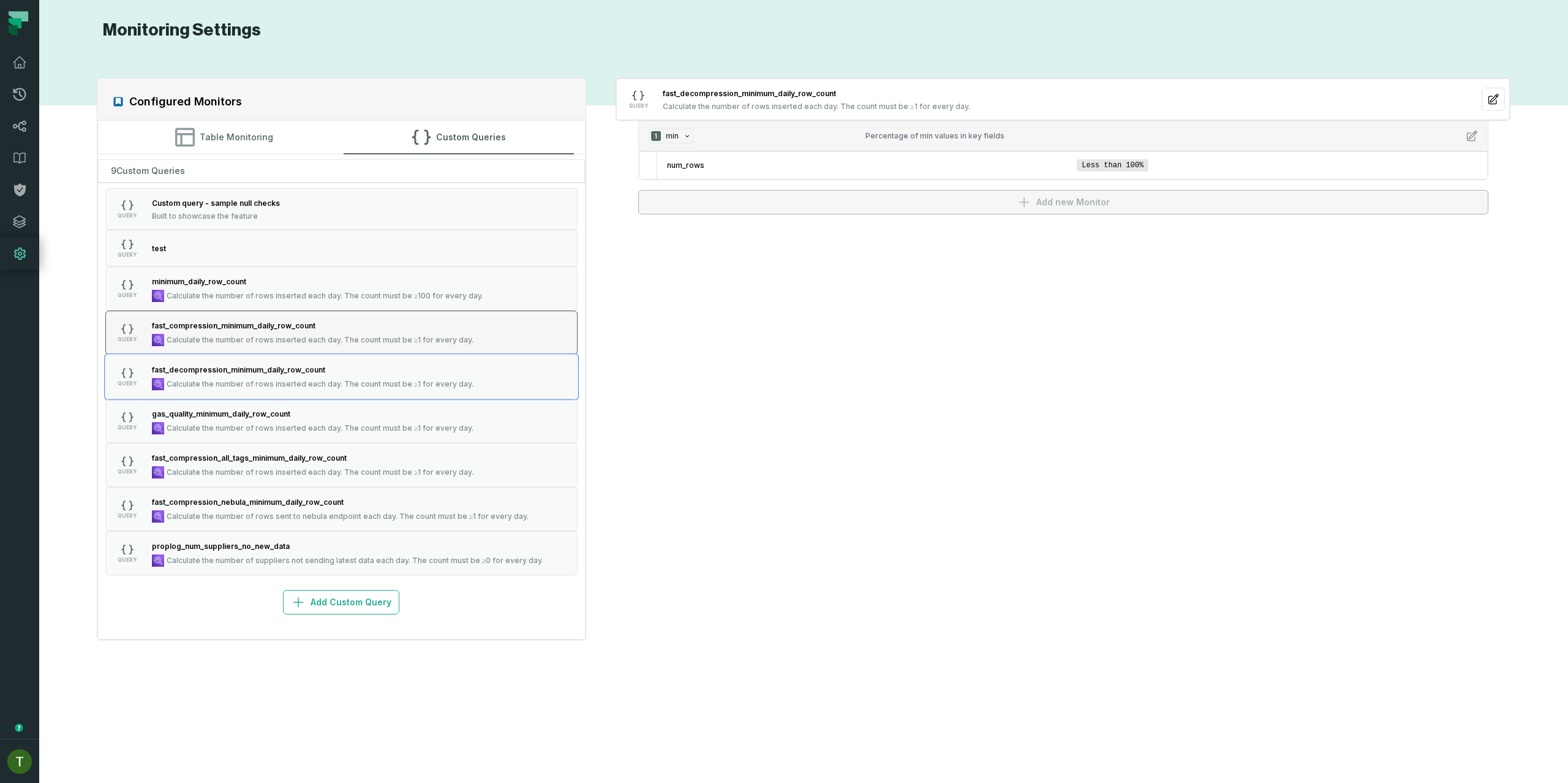
click at [341, 341] on span "Calculate the number of rows inserted each day. The count must be ≥1 for every …" at bounding box center [321, 340] width 307 height 10
click at [368, 411] on div "gas_quality_minimum_daily_row_count" at bounding box center [313, 413] width 322 height 12
click at [389, 495] on button "QUERY fast_compression_nebula_minimum_daily_row_count Calculate the number of r…" at bounding box center [342, 509] width 473 height 44
click at [255, 149] on button "Table Monitoring" at bounding box center [224, 137] width 230 height 33
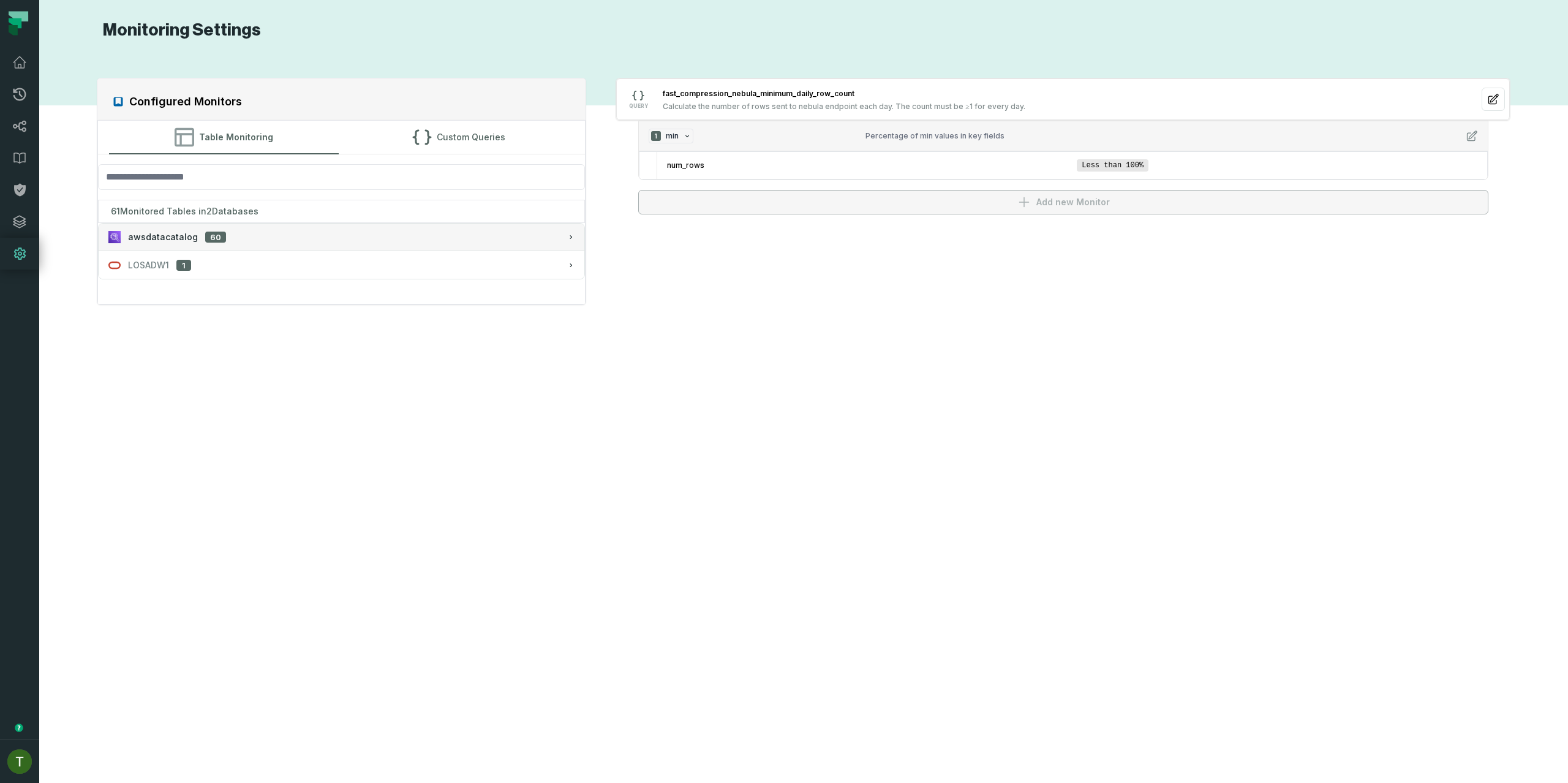
click at [272, 229] on button "awsdatacatalog 60" at bounding box center [342, 237] width 486 height 27
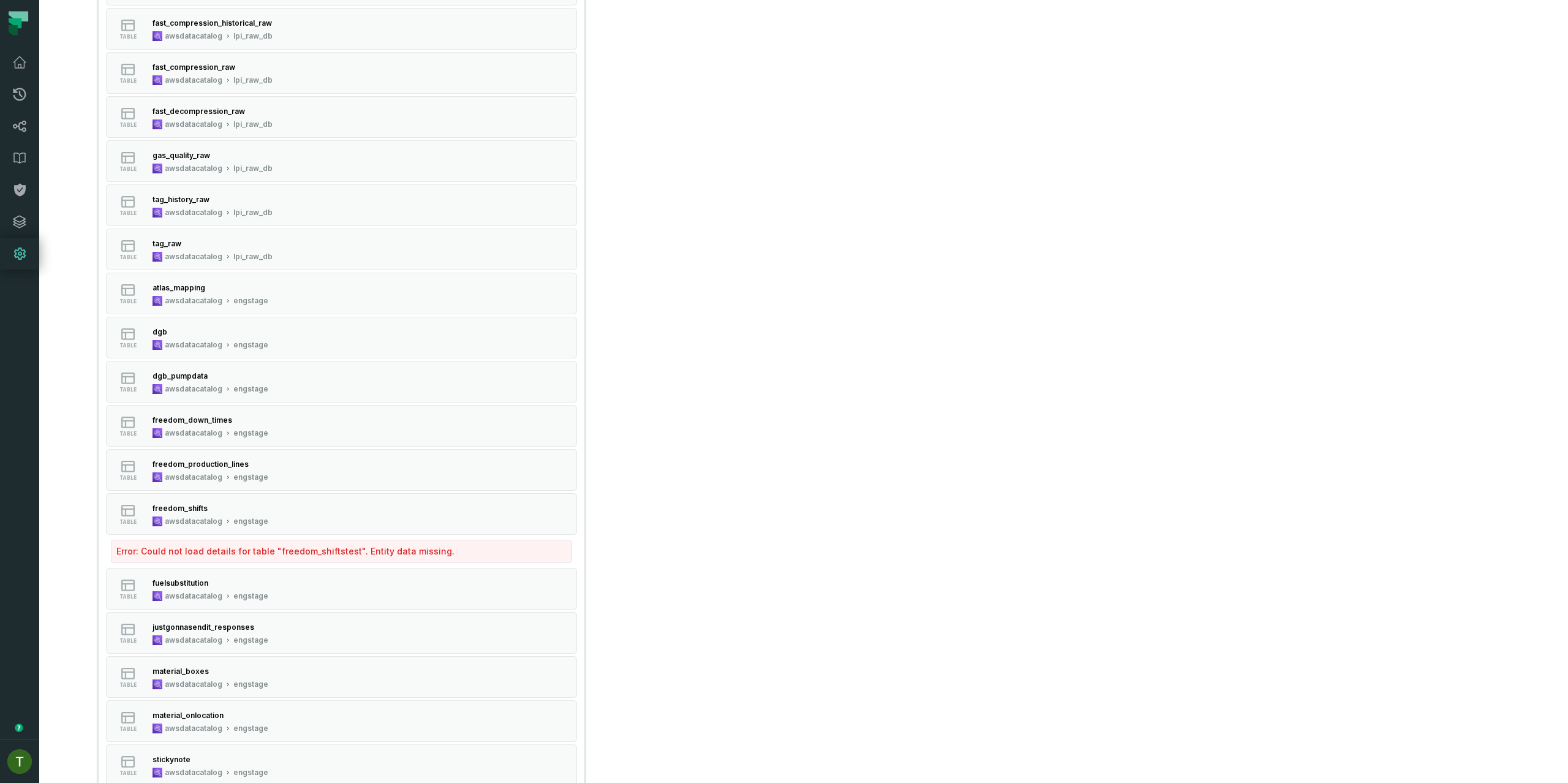
scroll to position [484, 0]
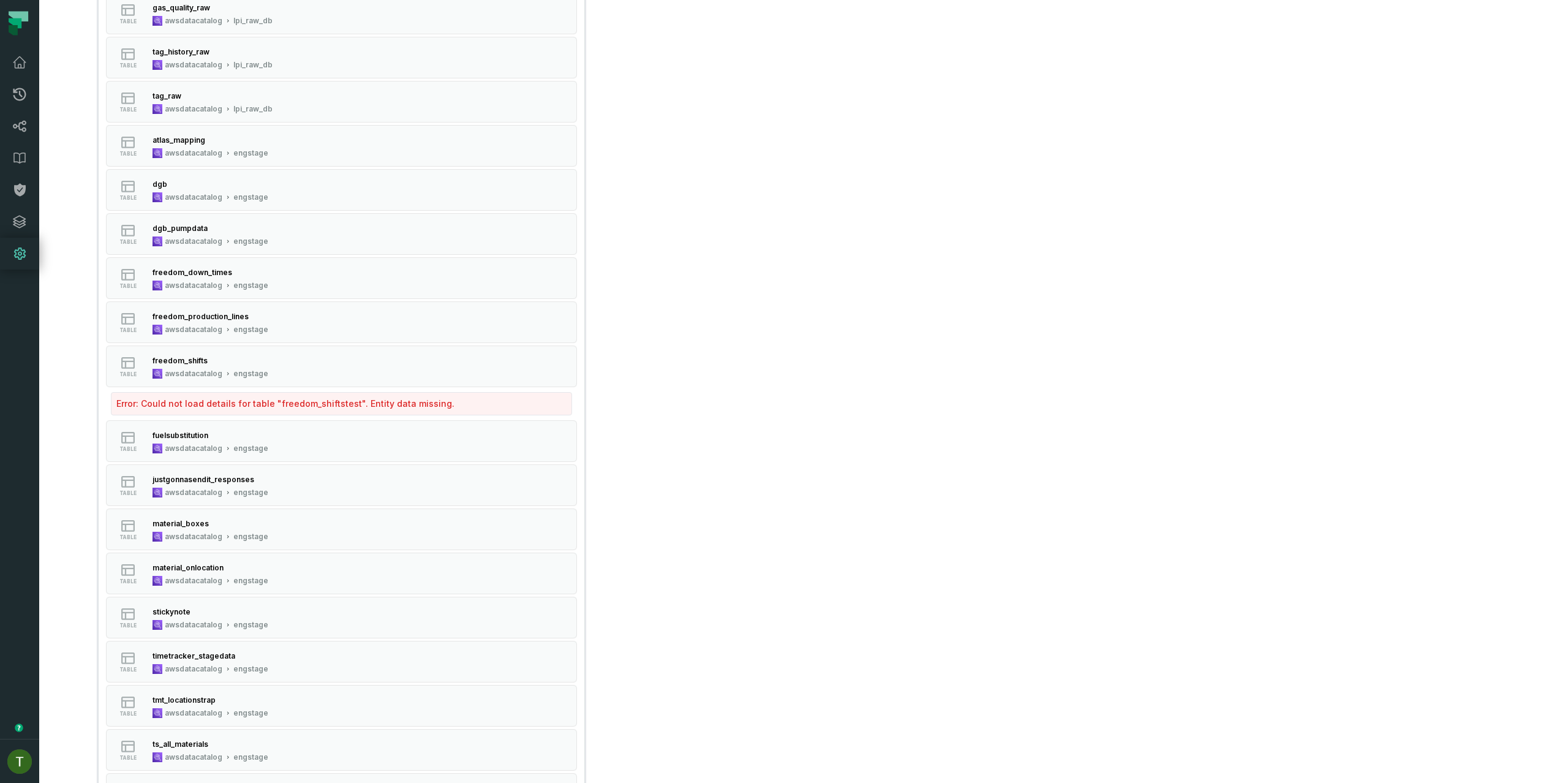
click at [307, 405] on div "Error: Could not load details for table " freedom_shiftstest ". Entity data mis…" at bounding box center [342, 403] width 462 height 23
copy div "freedom_shiftstest"
click at [13, 128] on icon at bounding box center [19, 126] width 15 height 15
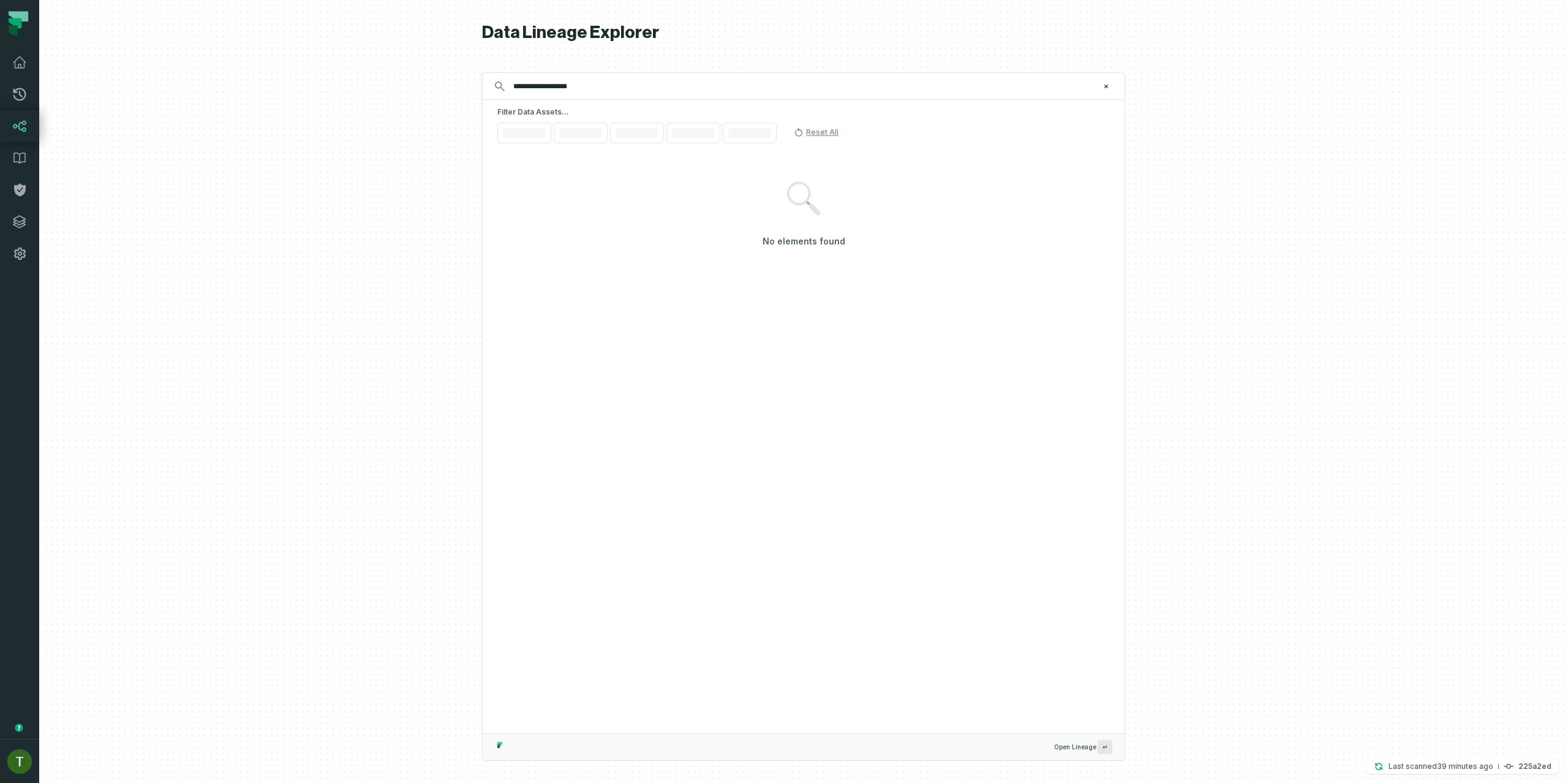
click at [618, 89] on input "**********" at bounding box center [802, 86] width 593 height 20
type input "**********"
